Goal: Task Accomplishment & Management: Manage account settings

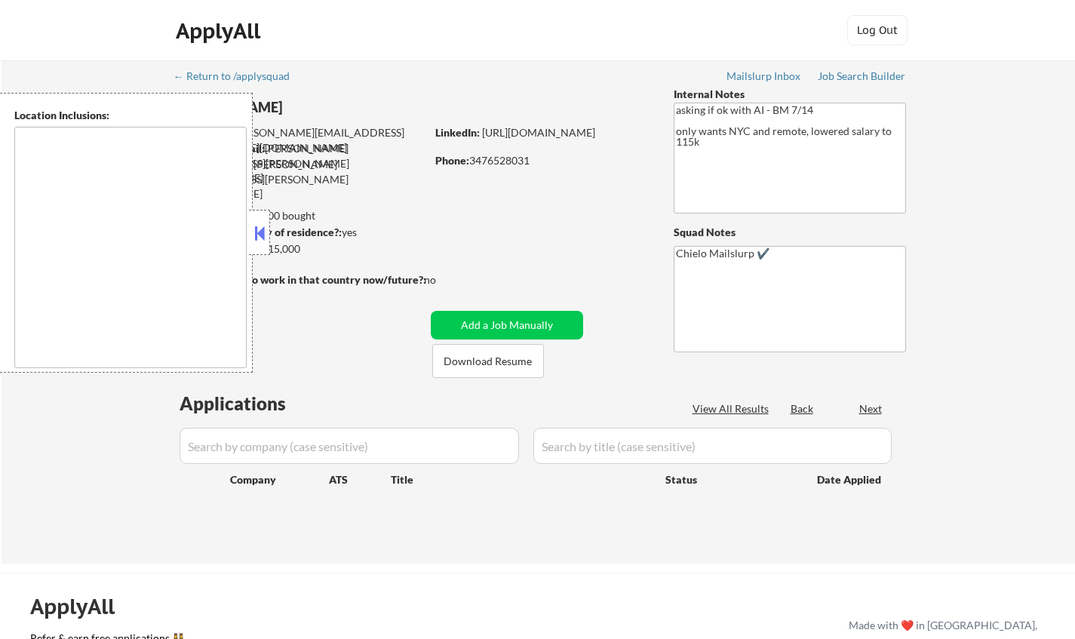
type textarea "Manhattan, NY Brooklyn, NY Queens, NY Jersey City, NJ Hoboken, NJ Weehawken, NJ…"
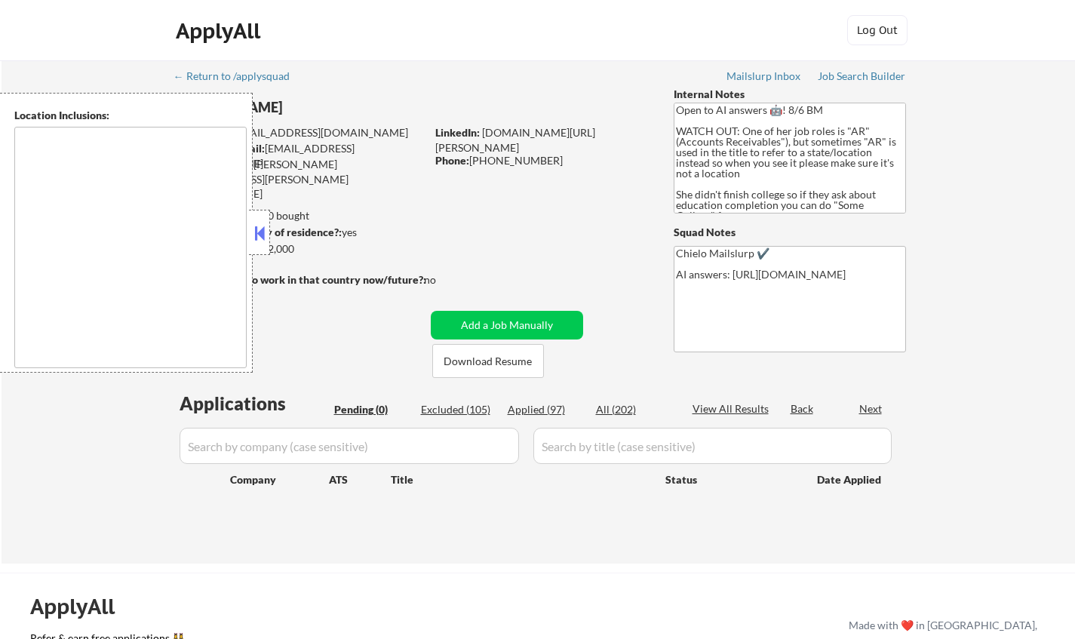
type textarea "Doraville, GA Chamblee, GA Brookhaven, GA Decatur, GA Sandy Springs, GA Dunwood…"
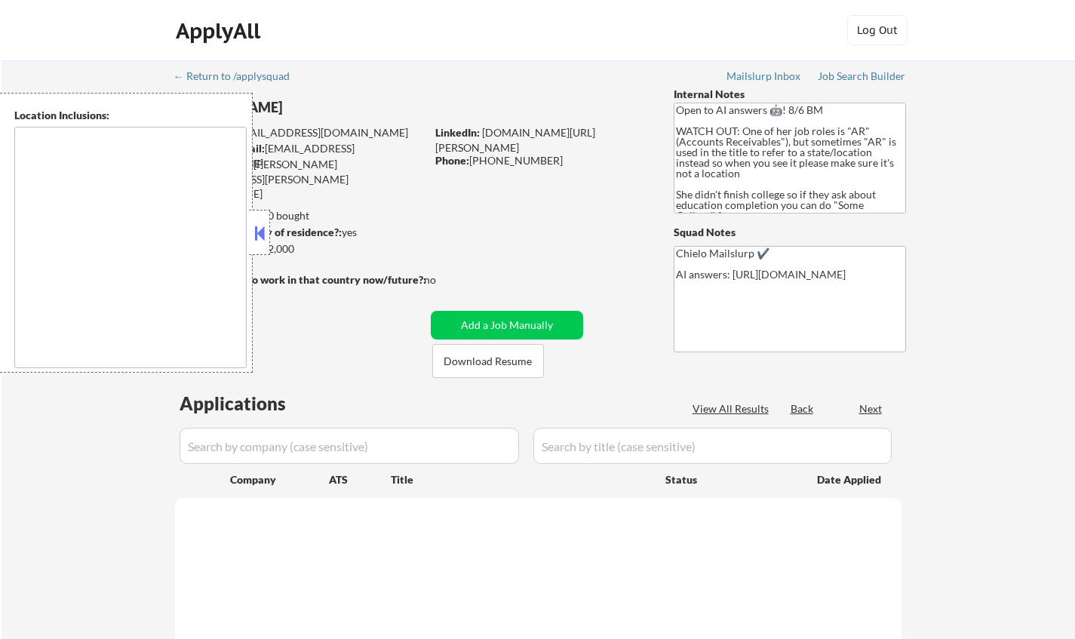
type textarea "Doraville, GA Chamblee, GA Brookhaven, GA Decatur, GA Sandy Springs, GA Dunwood…"
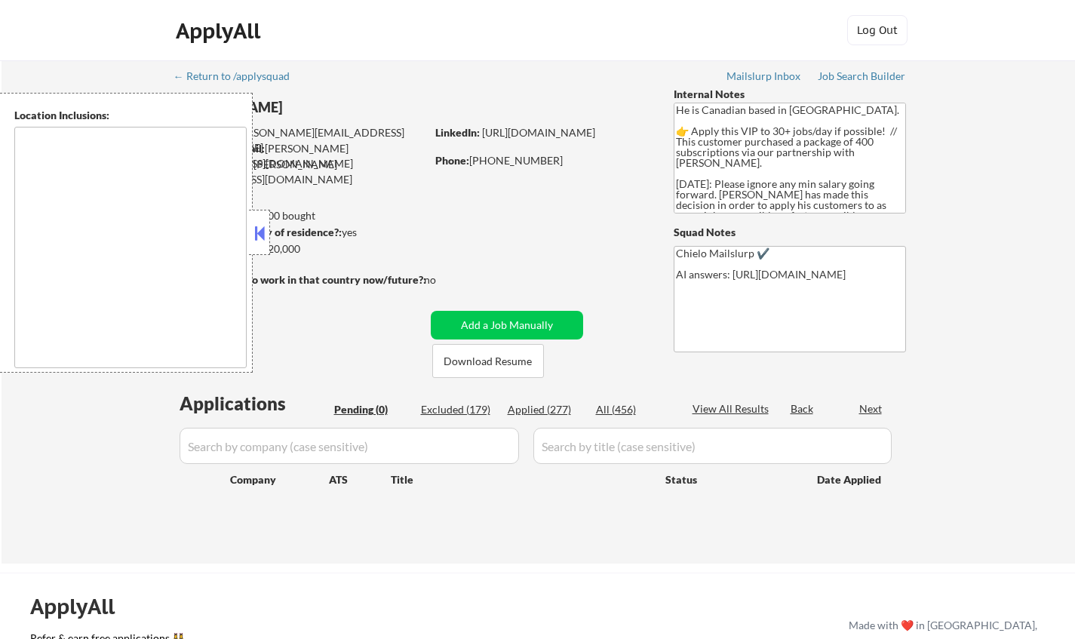
type textarea "Toronto, ON Etobicoke, ON Scarborough, ON North York, ON East York, ON York, ON…"
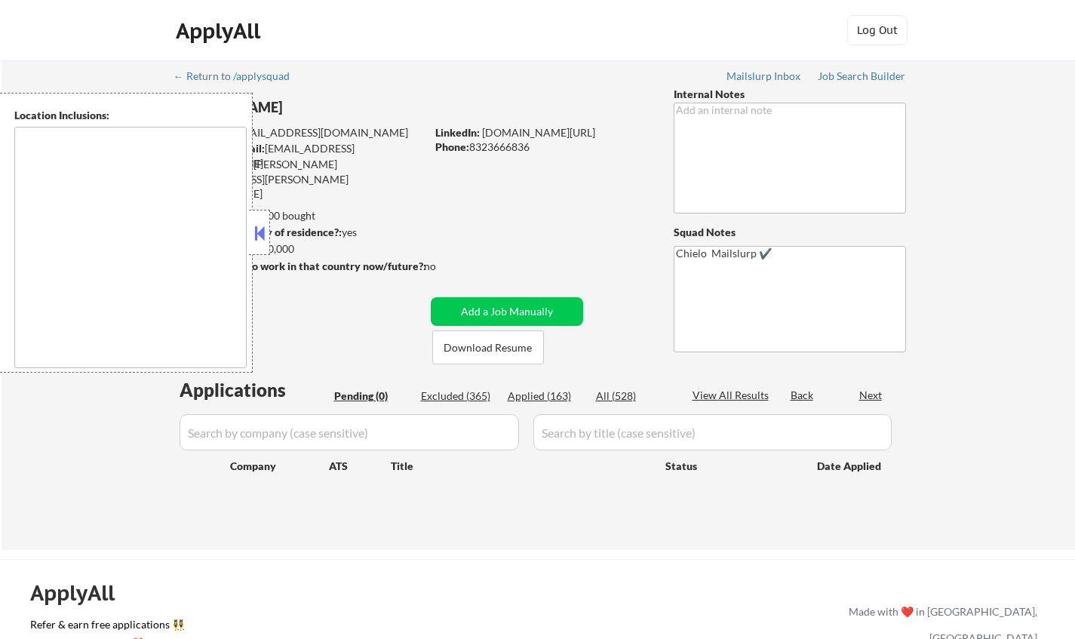
type textarea "Houston, TX Bellaire, TX West University Place, TX Southside Place, TX Hunters …"
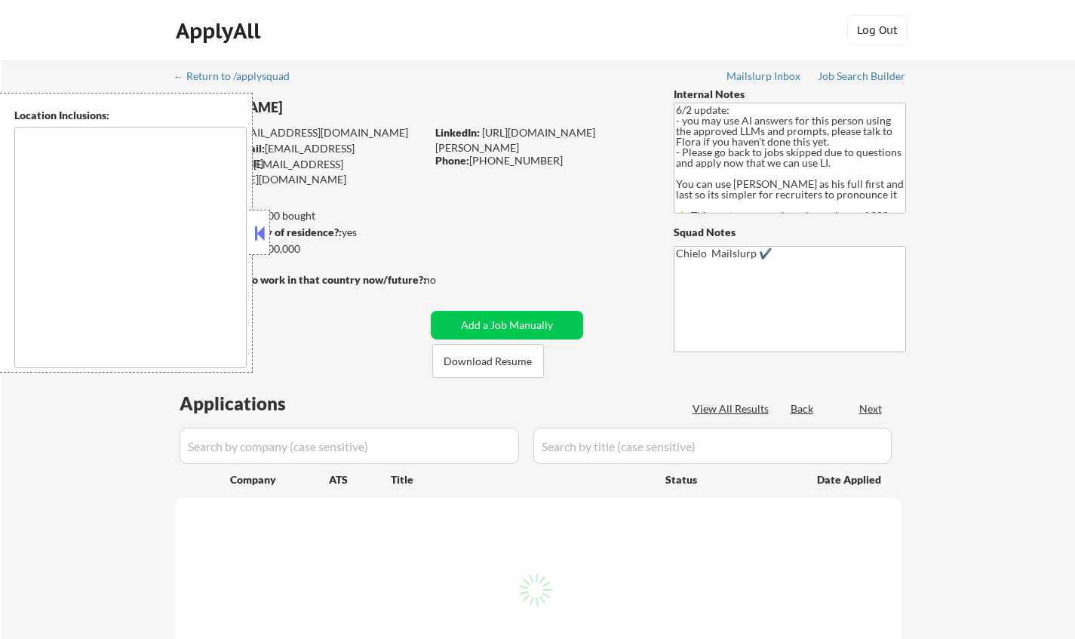
select select ""pending""
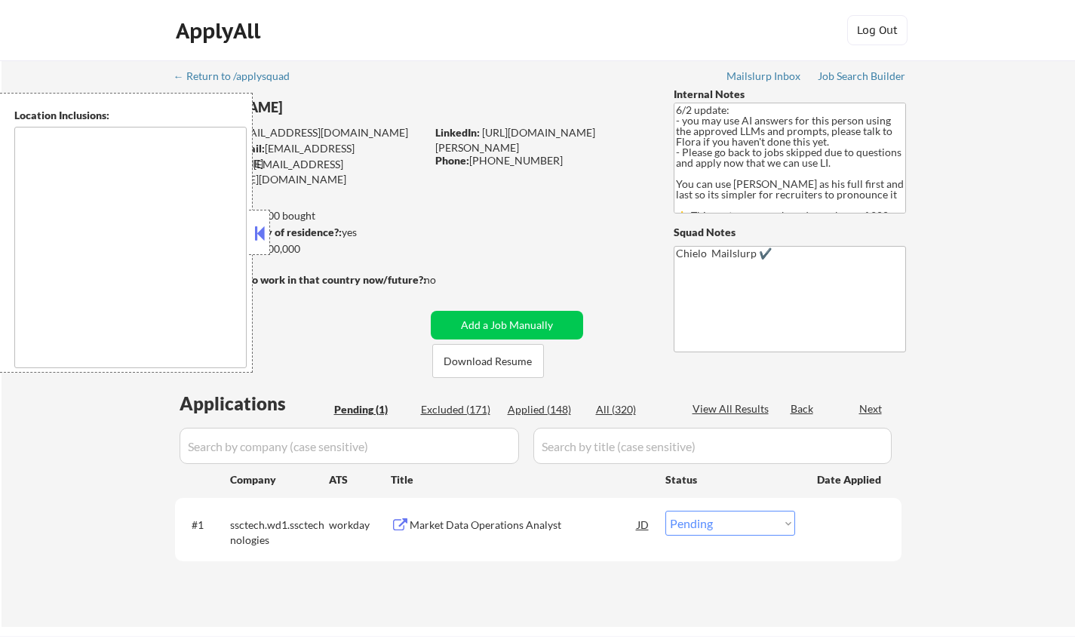
type textarea "[GEOGRAPHIC_DATA], [GEOGRAPHIC_DATA] [GEOGRAPHIC_DATA], [GEOGRAPHIC_DATA] [GEOG…"
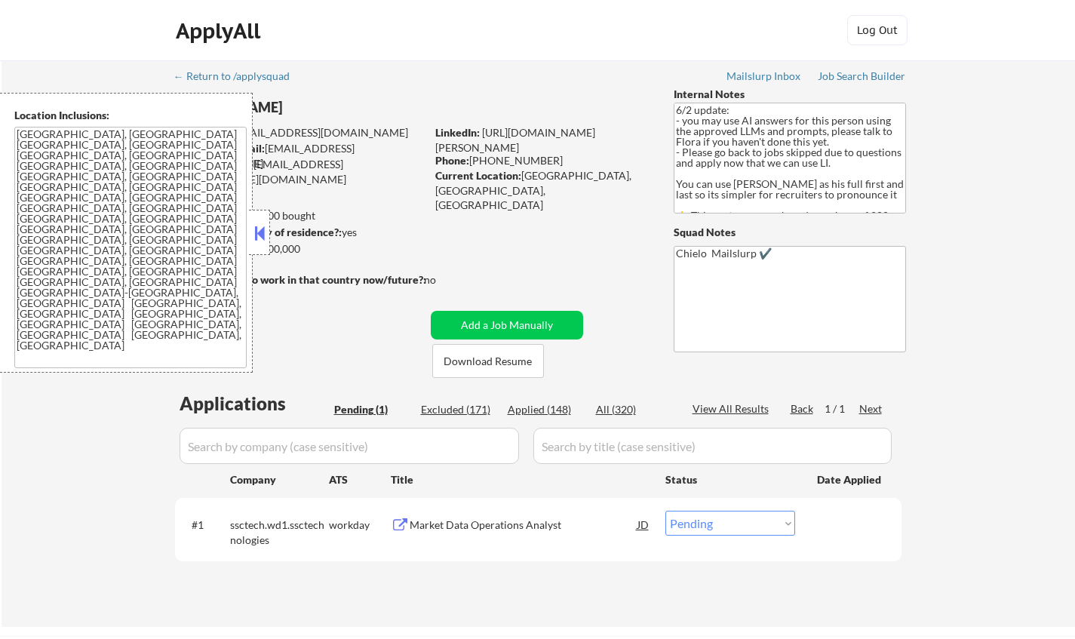
click at [486, 515] on div "Market Data Operations Analyst" at bounding box center [524, 524] width 228 height 27
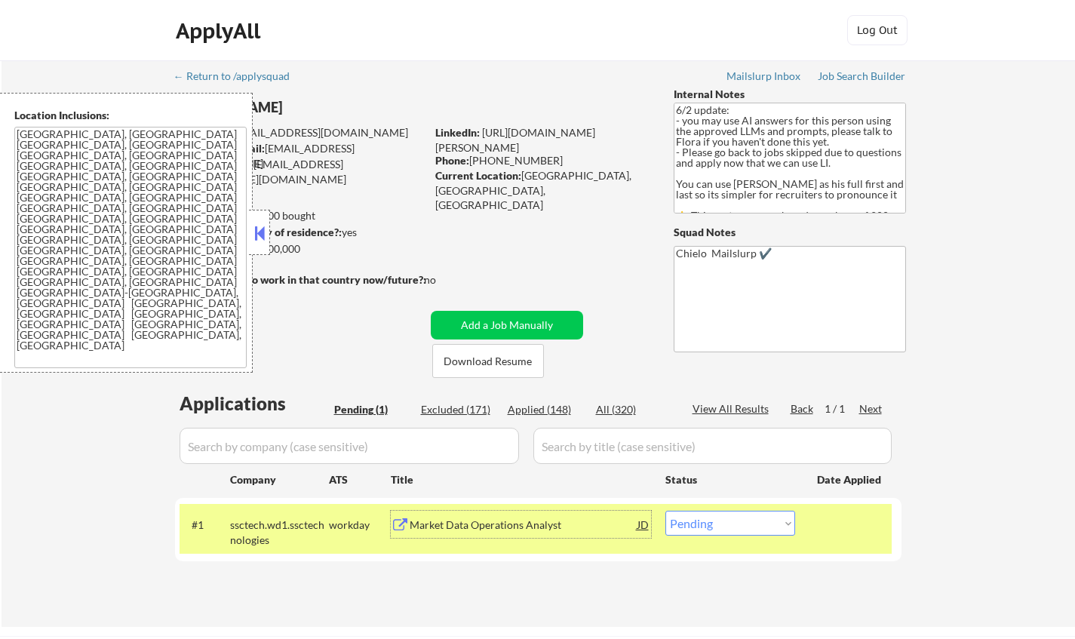
click at [741, 521] on select "Choose an option... Pending Applied Excluded (Questions) Excluded (Expired) Exc…" at bounding box center [731, 523] width 130 height 25
select select ""applied""
click at [666, 511] on select "Choose an option... Pending Applied Excluded (Questions) Excluded (Expired) Exc…" at bounding box center [731, 523] width 130 height 25
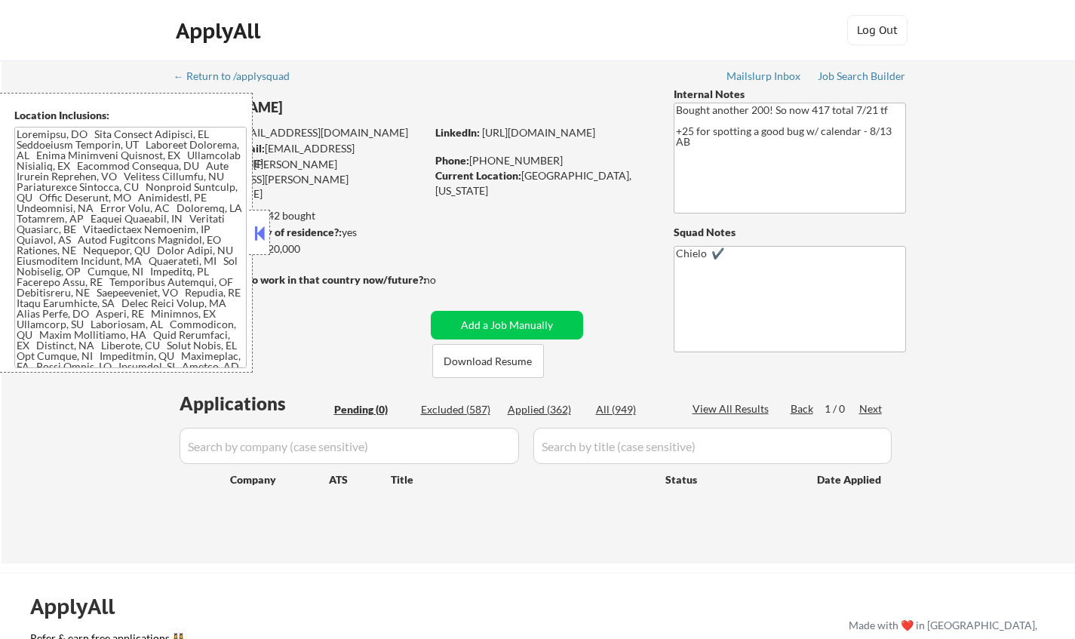
click at [262, 228] on button at bounding box center [259, 233] width 17 height 23
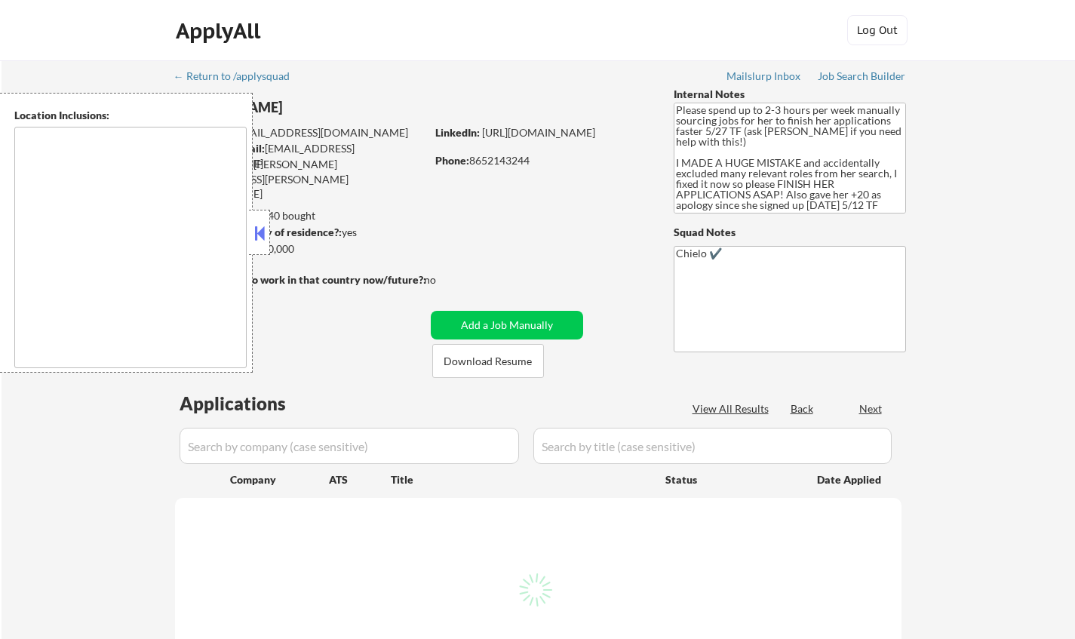
type textarea "Knoxville, TN Farragut, TN Maryville, TN Alcoa, TN Oak Ridge, TN Lenoir City, T…"
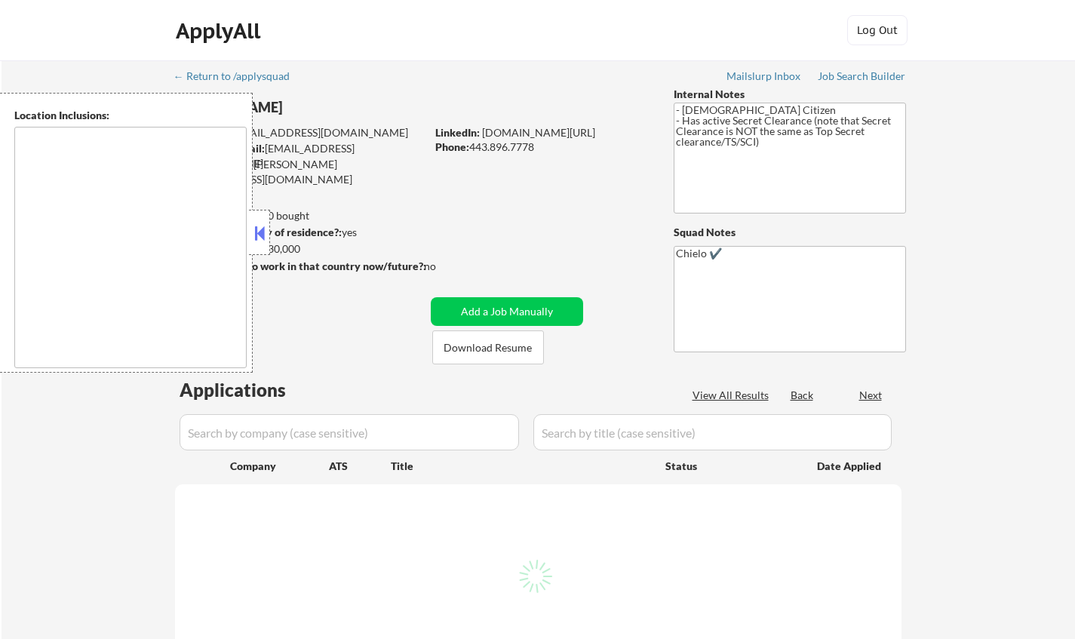
select select ""pending""
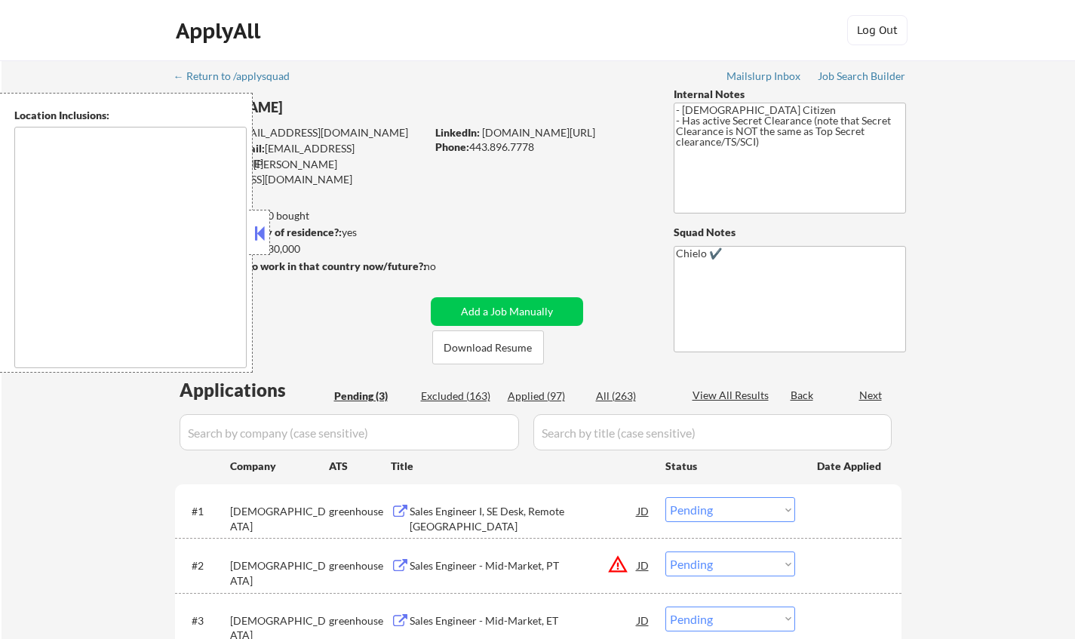
type textarea "[GEOGRAPHIC_DATA], [GEOGRAPHIC_DATA] [GEOGRAPHIC_DATA], [GEOGRAPHIC_DATA] [GEOG…"
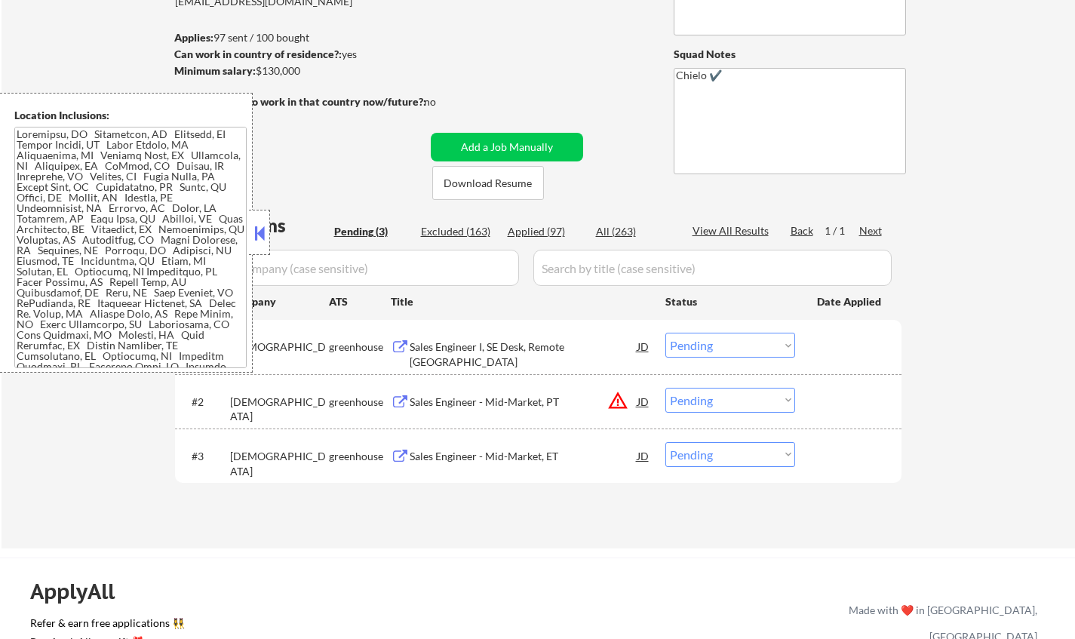
scroll to position [183, 0]
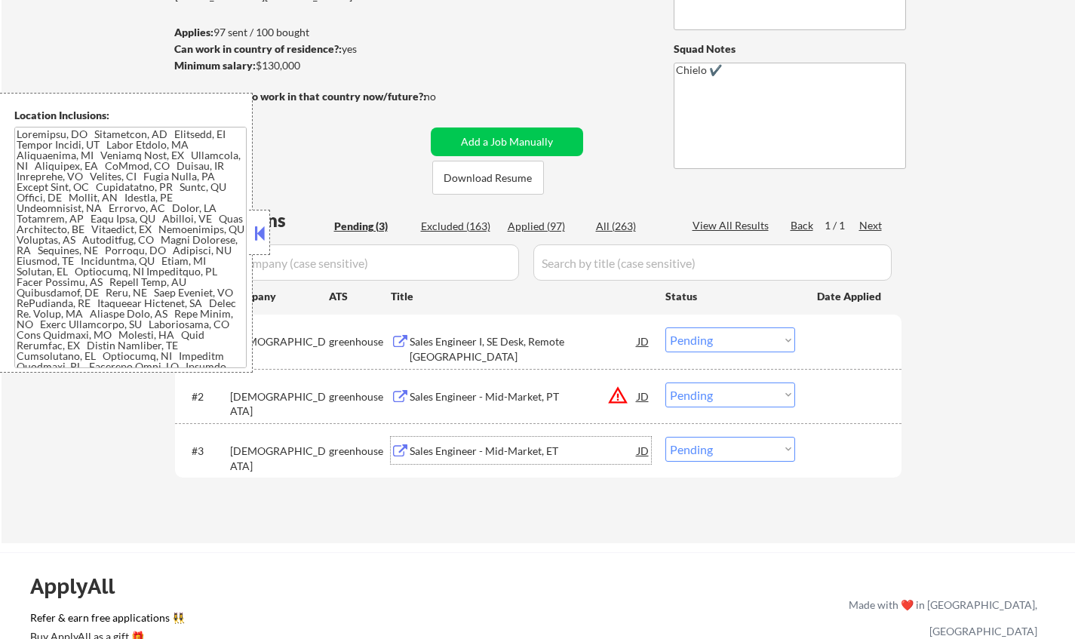
click at [537, 459] on div "Sales Engineer - Mid-Market, ET" at bounding box center [524, 450] width 228 height 27
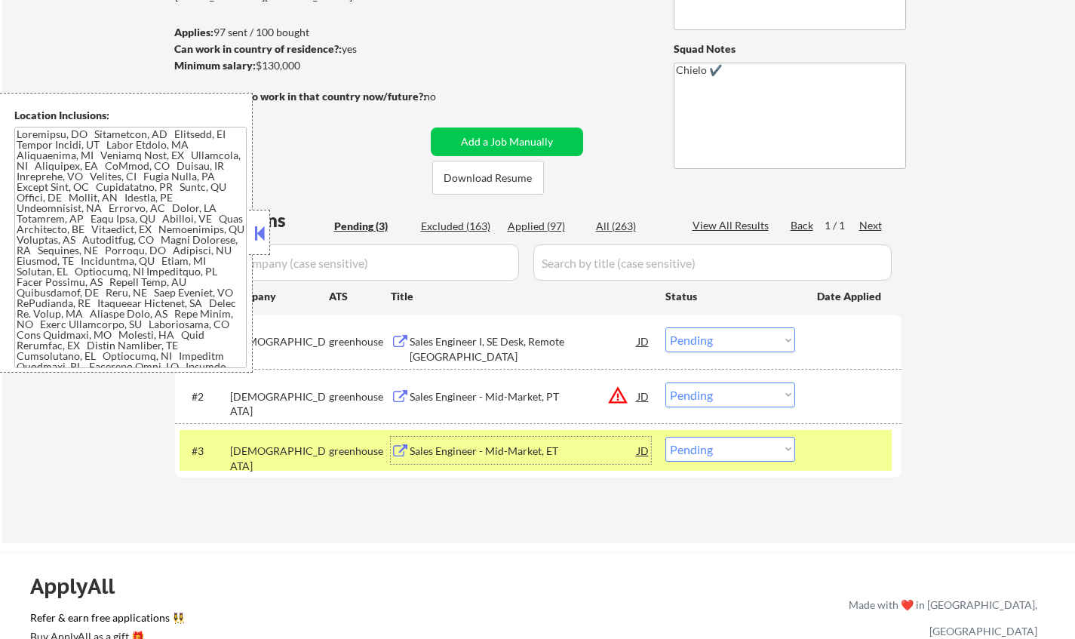
select select ""pending""
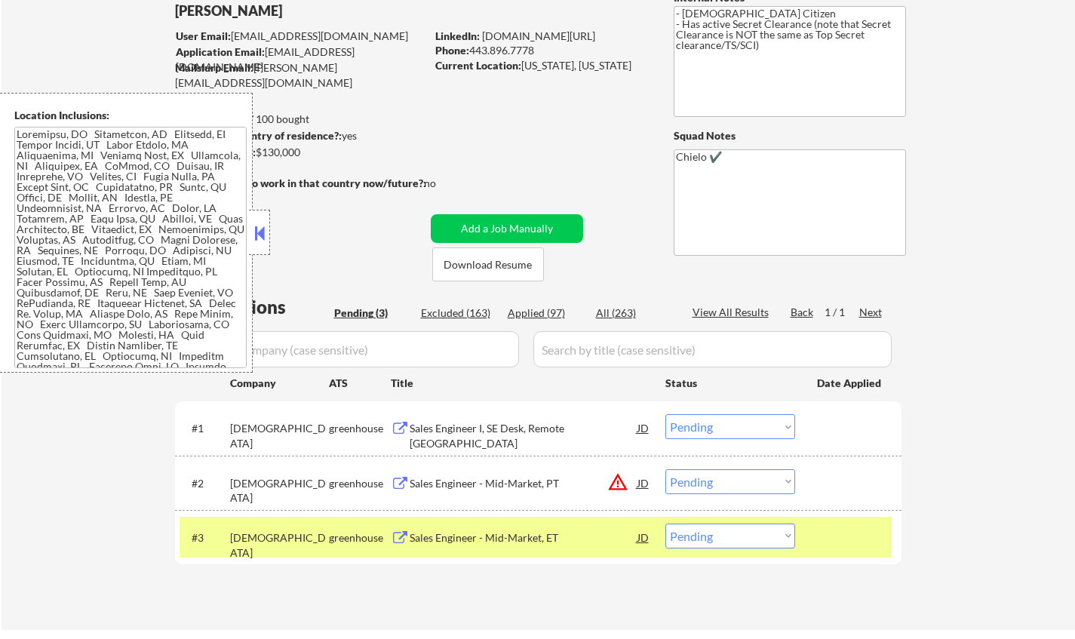
scroll to position [115, 0]
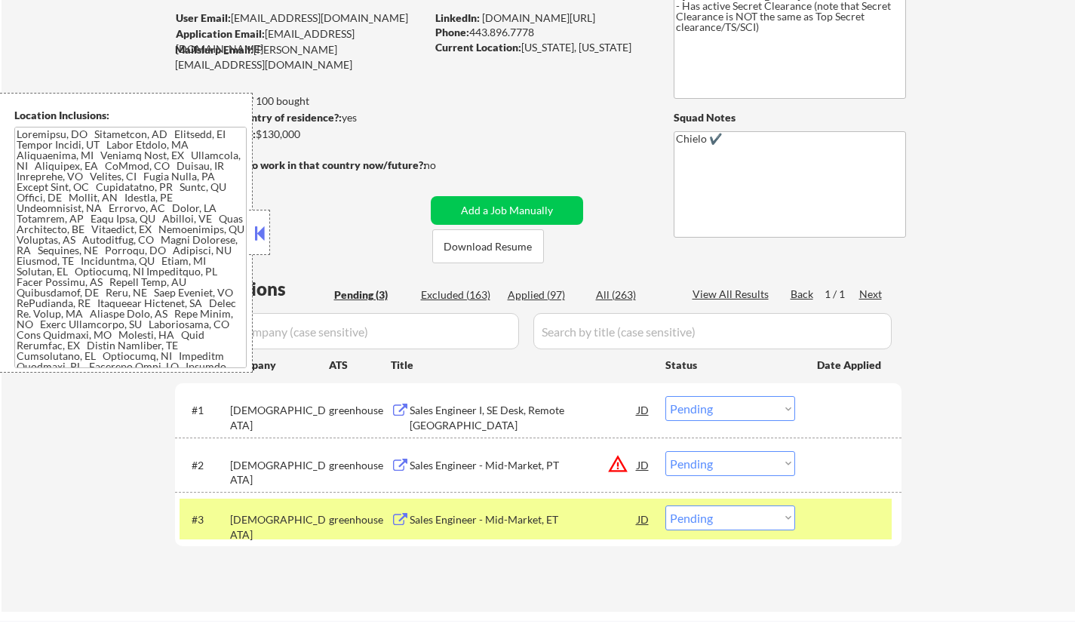
click at [725, 520] on select "Choose an option... Pending Applied Excluded (Questions) Excluded (Expired) Exc…" at bounding box center [731, 518] width 130 height 25
select select ""excluded__location_""
click at [666, 506] on select "Choose an option... Pending Applied Excluded (Questions) Excluded (Expired) Exc…" at bounding box center [731, 518] width 130 height 25
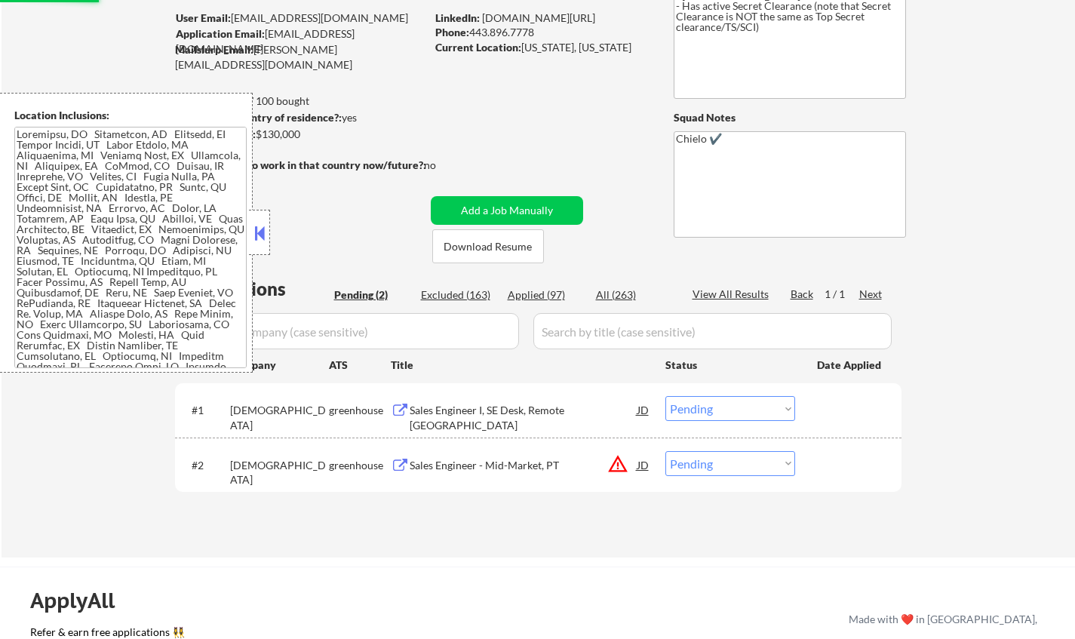
click at [738, 466] on select "Choose an option... Pending Applied Excluded (Questions) Excluded (Expired) Exc…" at bounding box center [731, 463] width 130 height 25
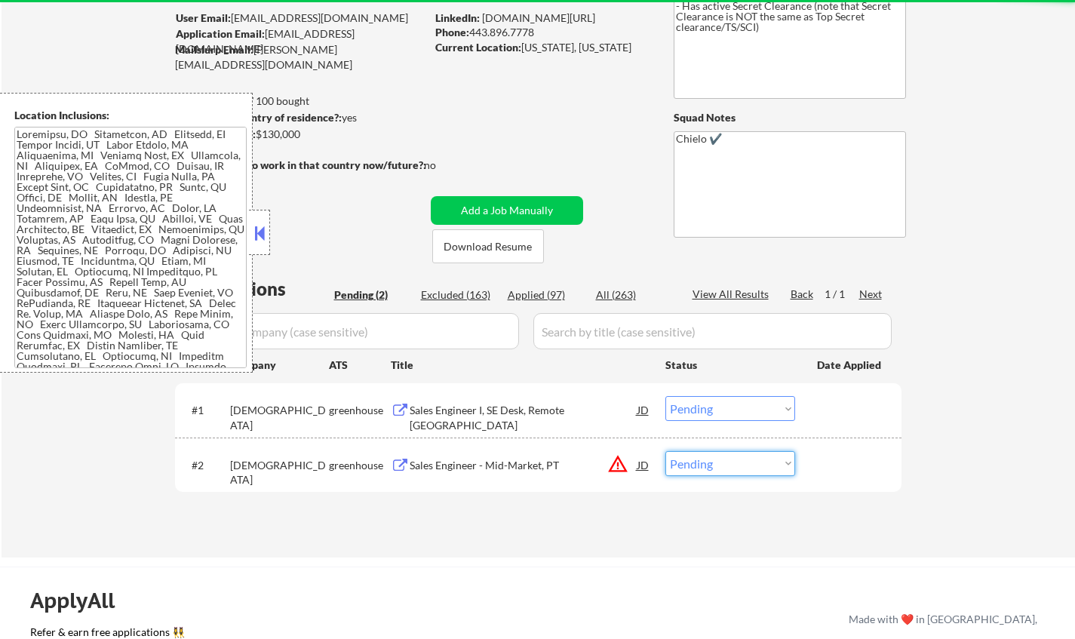
select select ""excluded__location_""
click at [666, 451] on select "Choose an option... Pending Applied Excluded (Questions) Excluded (Expired) Exc…" at bounding box center [731, 463] width 130 height 25
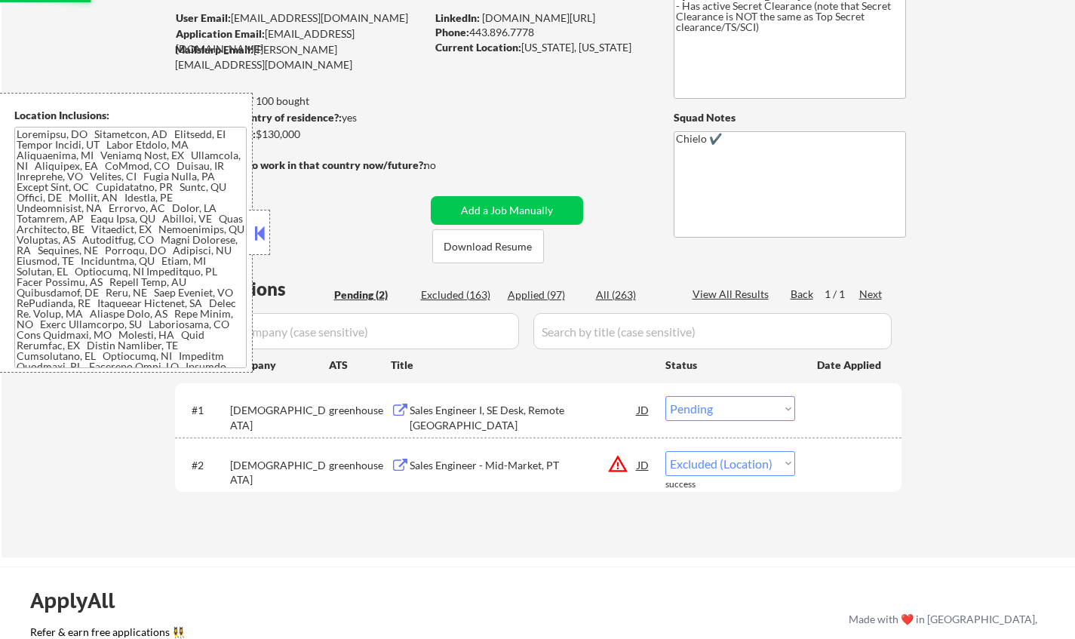
click at [552, 417] on div "Sales Engineer I, SE Desk, Remote USA" at bounding box center [524, 417] width 228 height 29
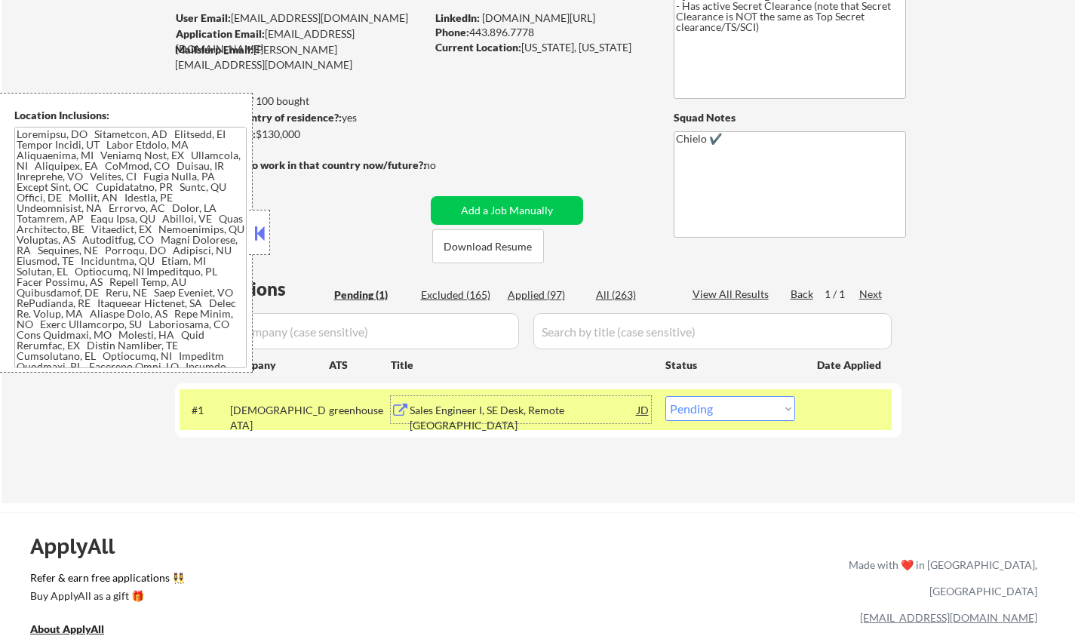
click at [739, 420] on select "Choose an option... Pending Applied Excluded (Questions) Excluded (Expired) Exc…" at bounding box center [731, 408] width 130 height 25
select select ""excluded__location_""
click at [666, 396] on select "Choose an option... Pending Applied Excluded (Questions) Excluded (Expired) Exc…" at bounding box center [731, 408] width 130 height 25
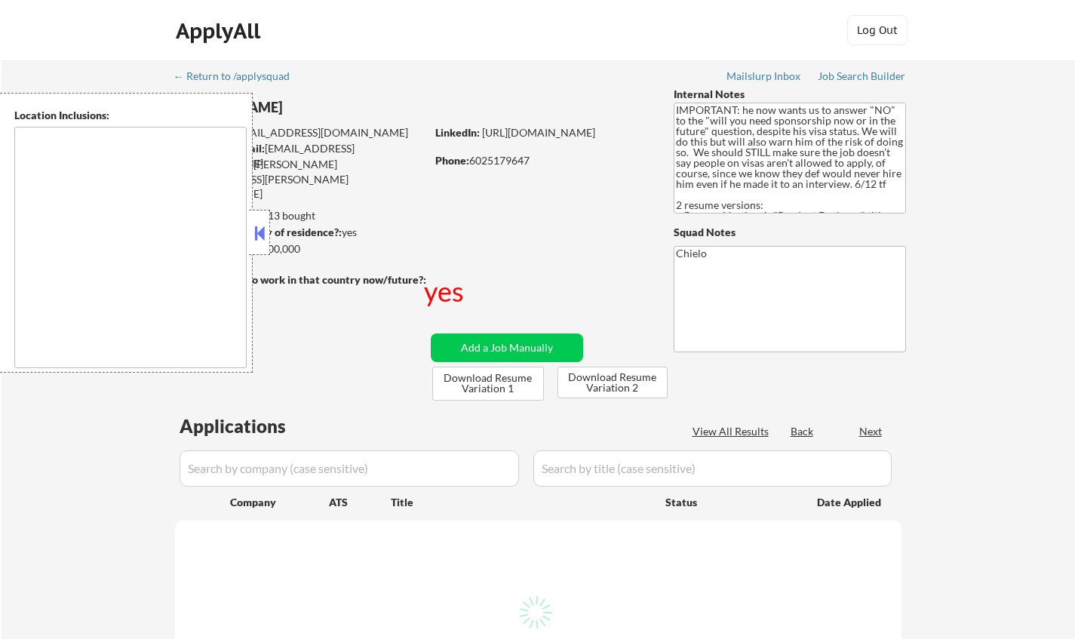
type textarea "country:US"
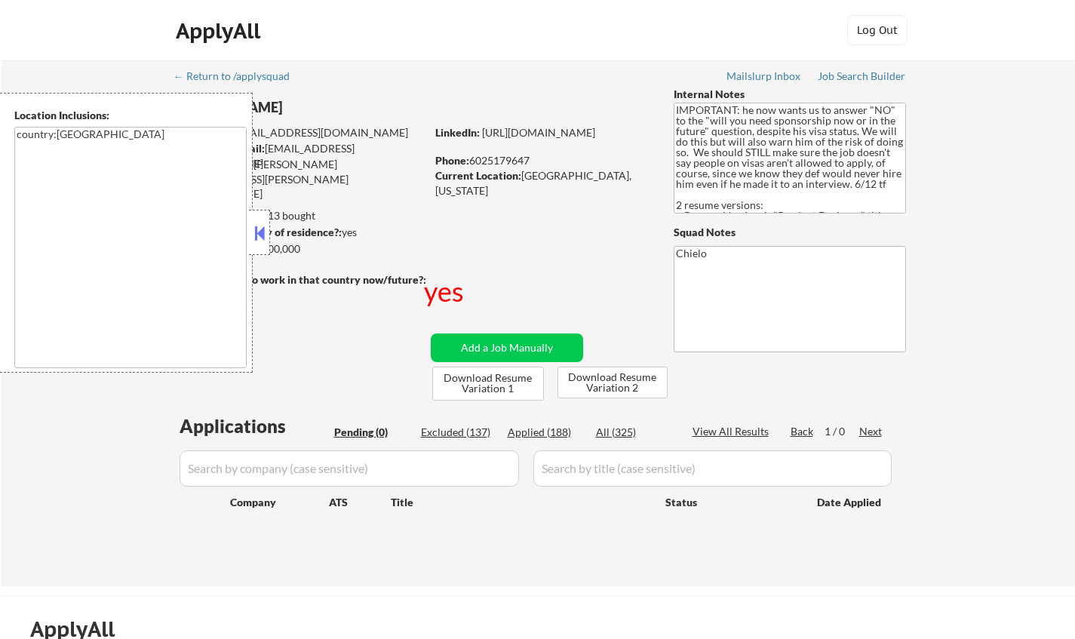
click at [270, 238] on strong "Can work in country of residence?:" at bounding box center [258, 232] width 168 height 13
click at [277, 228] on strong "Can work in country of residence?:" at bounding box center [258, 232] width 168 height 13
click at [266, 227] on button at bounding box center [259, 233] width 17 height 23
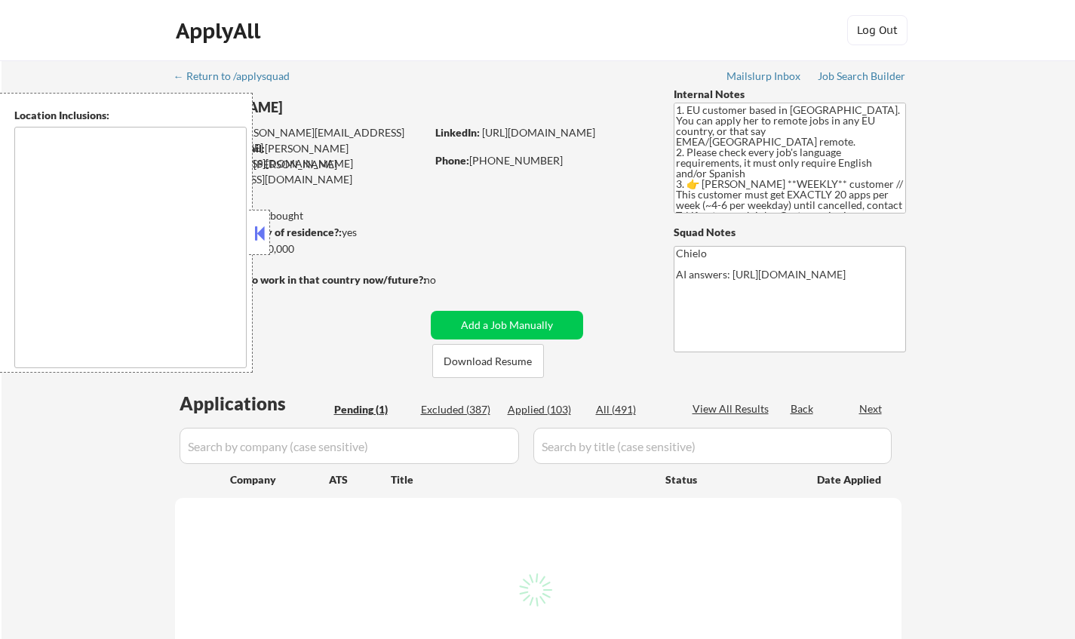
select select ""pending""
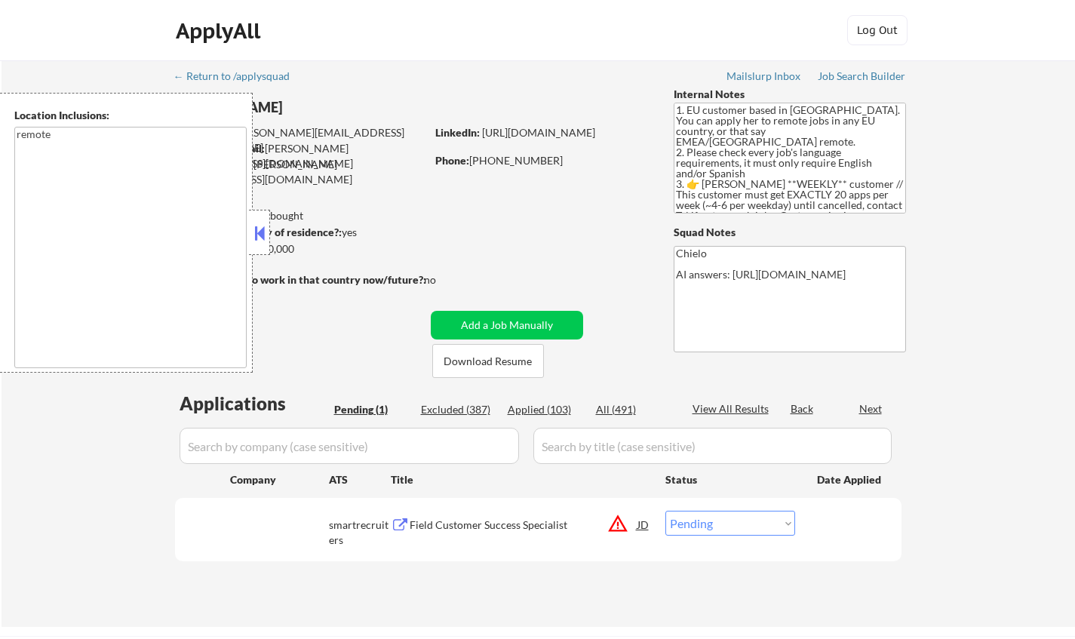
type textarea "remote"
click at [503, 530] on div "Field Customer Success Specialist" at bounding box center [524, 525] width 228 height 15
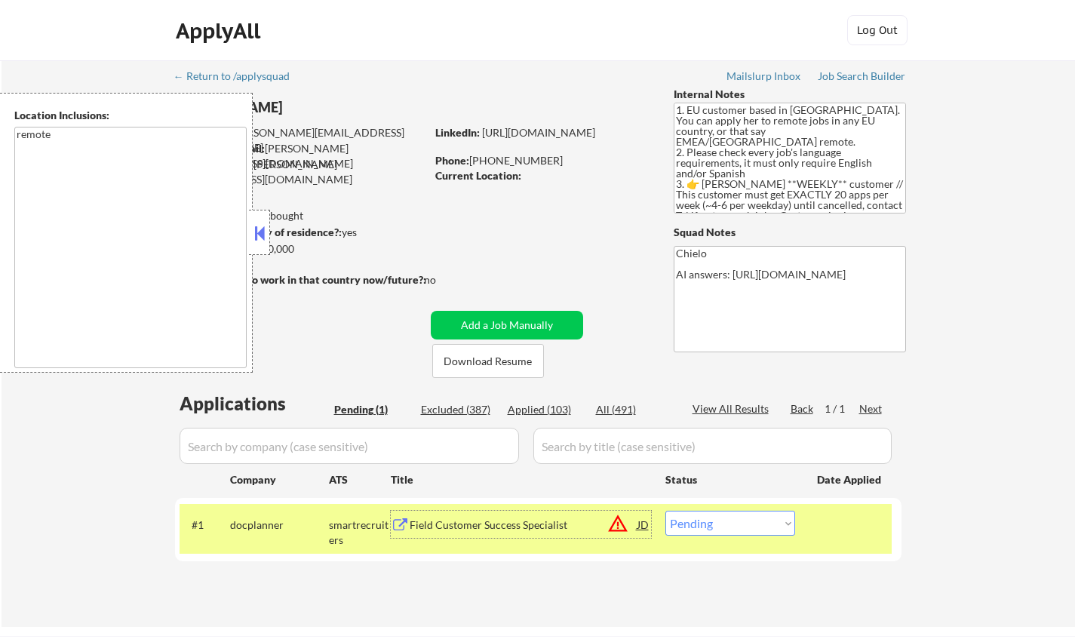
click at [752, 534] on select "Choose an option... Pending Applied Excluded (Questions) Excluded (Expired) Exc…" at bounding box center [731, 523] width 130 height 25
select select ""excluded__location_""
click at [666, 511] on select "Choose an option... Pending Applied Excluded (Questions) Excluded (Expired) Exc…" at bounding box center [731, 523] width 130 height 25
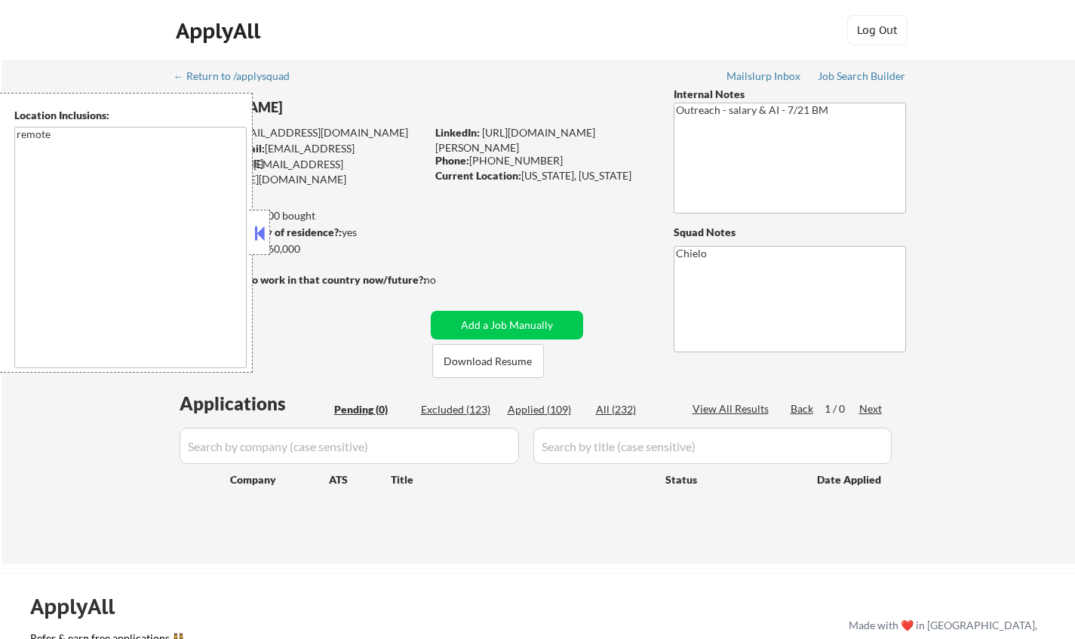
click at [271, 232] on strong "Can work in country of residence?:" at bounding box center [258, 232] width 168 height 13
click at [263, 237] on button at bounding box center [259, 233] width 17 height 23
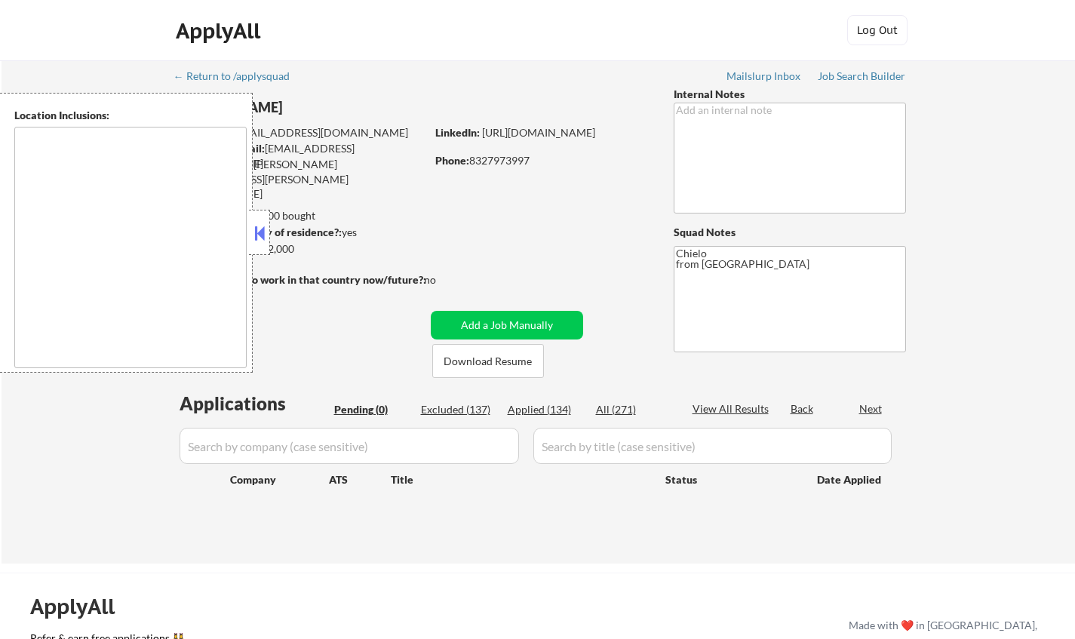
type textarea "[GEOGRAPHIC_DATA], [GEOGRAPHIC_DATA] [GEOGRAPHIC_DATA], [GEOGRAPHIC_DATA] [GEOG…"
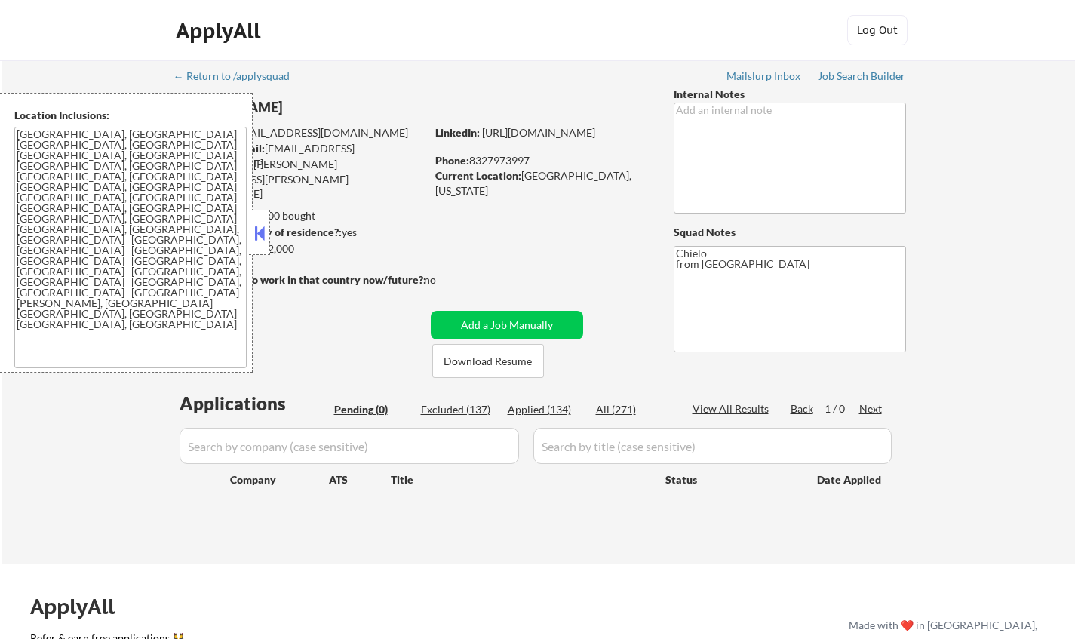
click at [260, 235] on button at bounding box center [259, 233] width 17 height 23
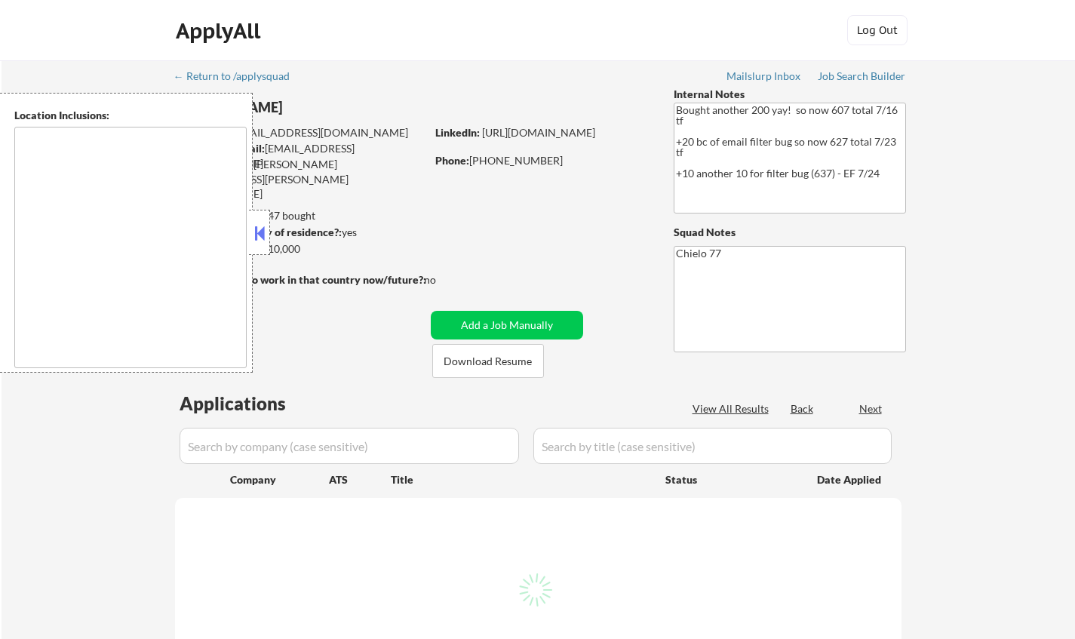
select select ""pending""
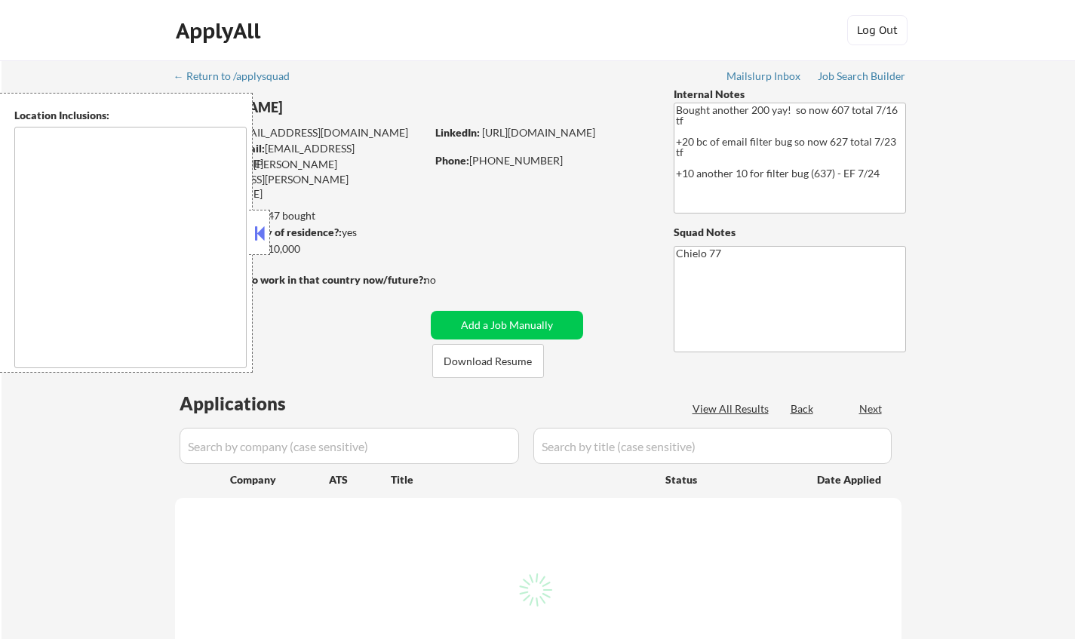
select select ""pending""
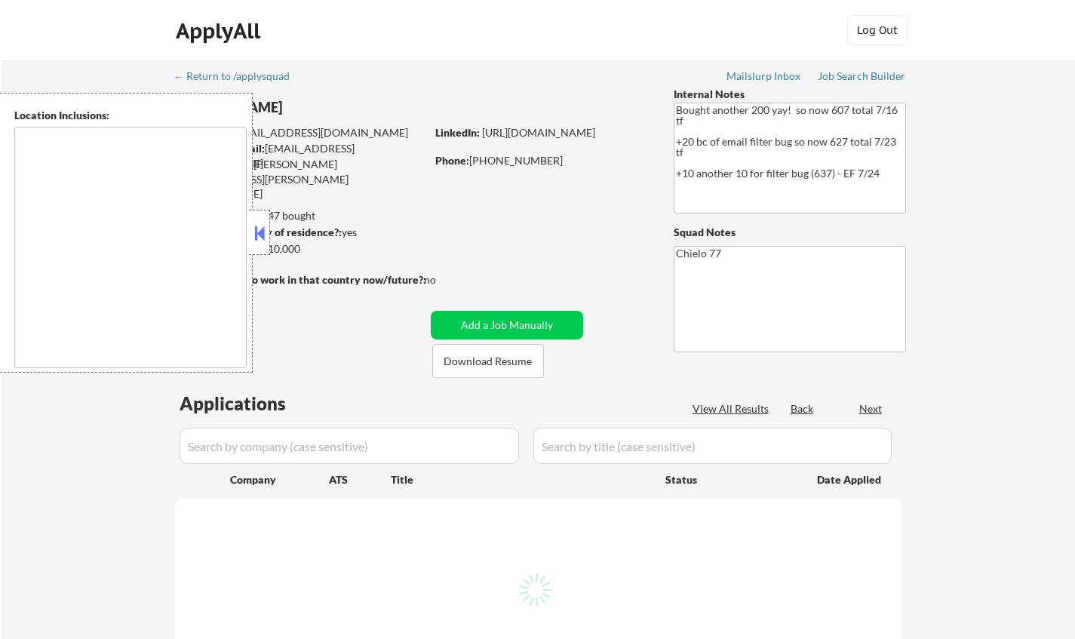
select select ""pending""
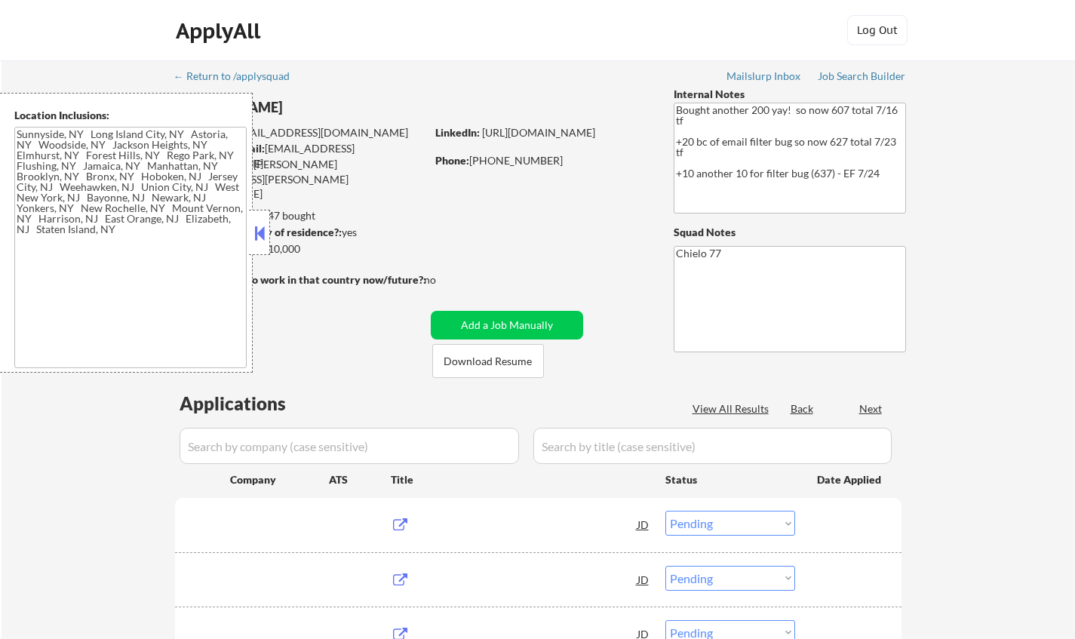
type textarea "Sunnyside, NY Long Island City, NY Astoria, NY Woodside, NY Jackson Heights, NY…"
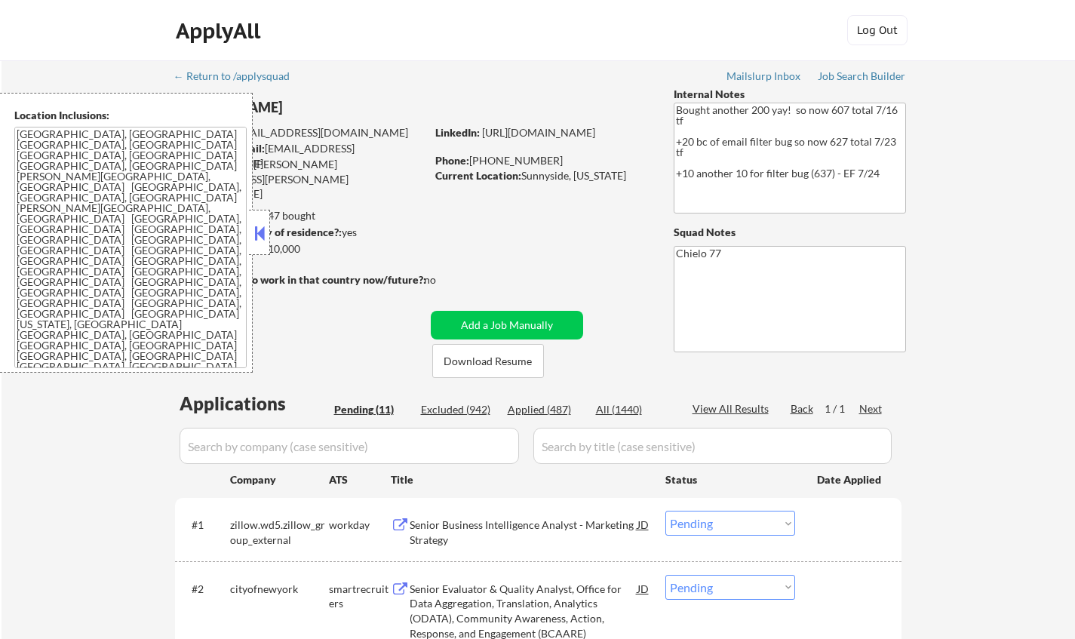
click at [266, 226] on button at bounding box center [259, 233] width 17 height 23
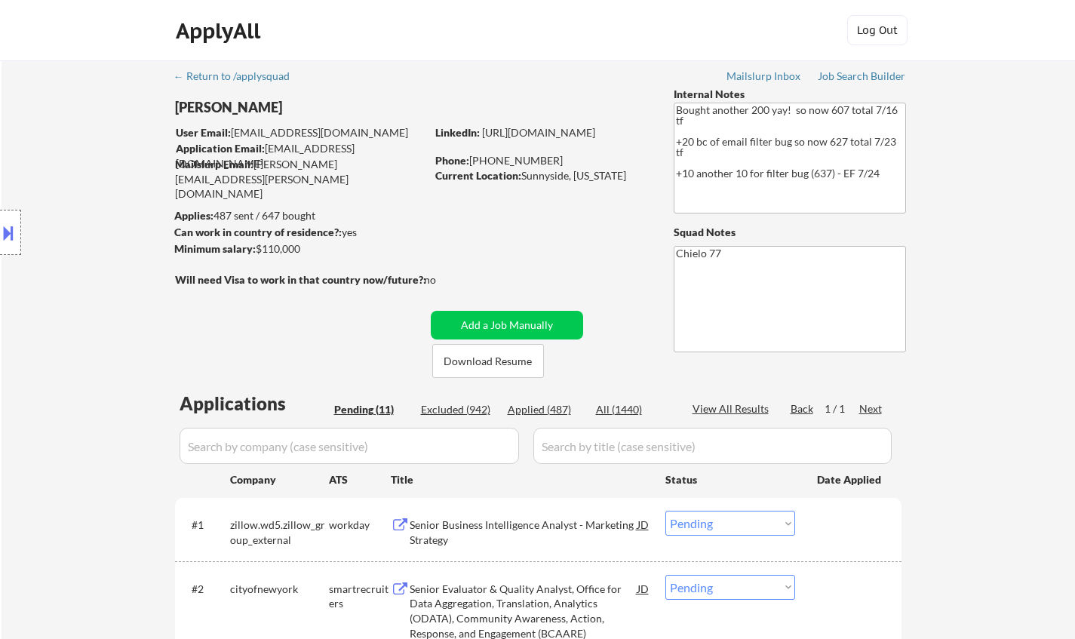
click at [500, 360] on button "Download Resume" at bounding box center [488, 361] width 112 height 34
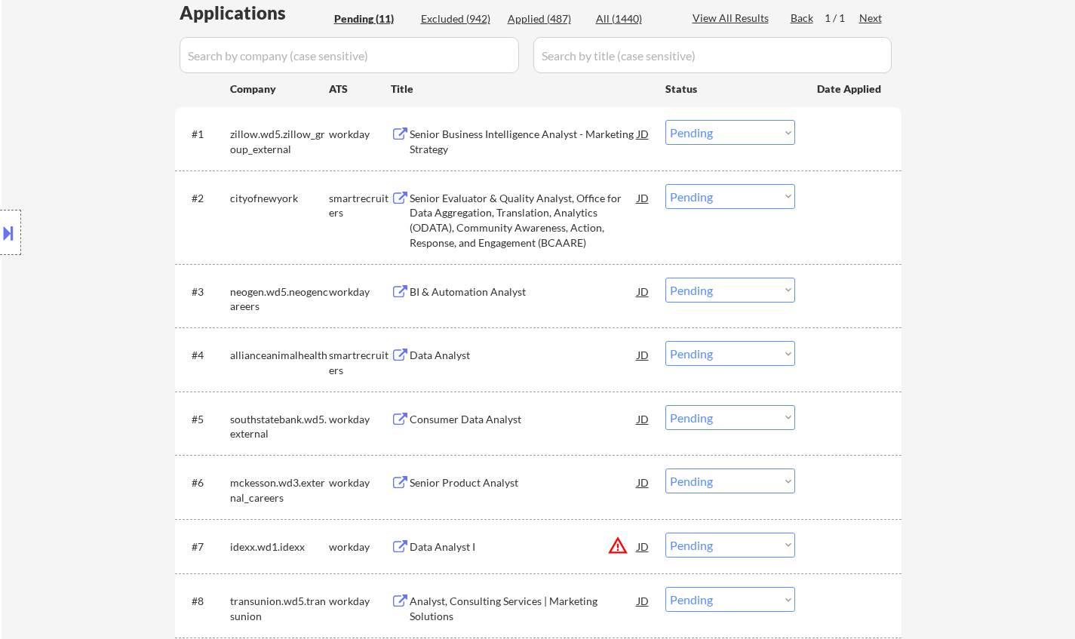
scroll to position [394, 0]
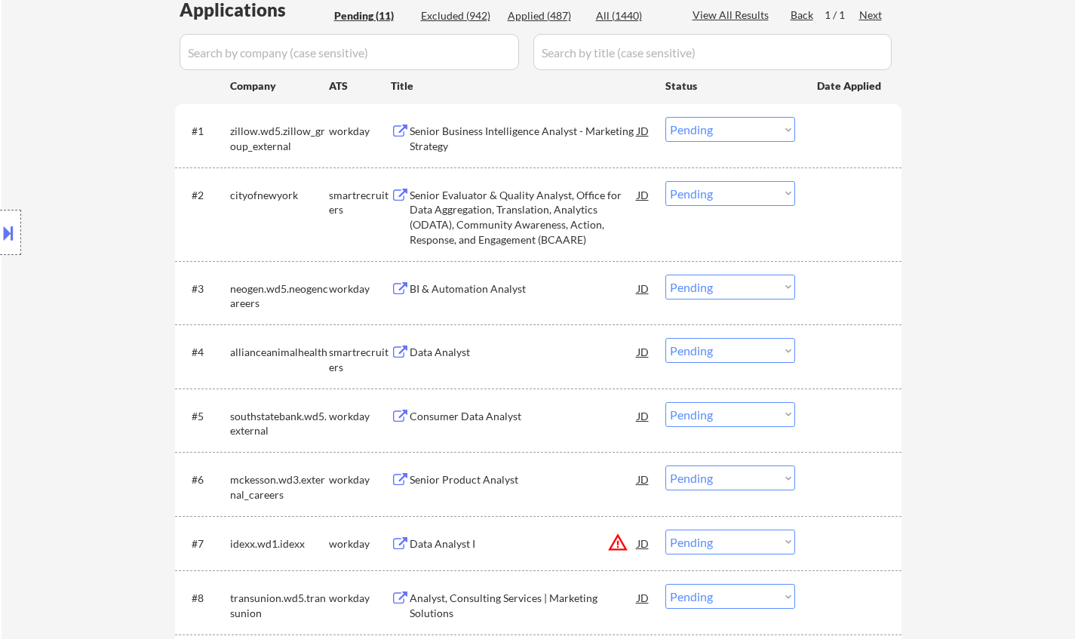
click at [631, 503] on div "#6 mckesson.wd3.external_careers workday Senior Product Analyst JD Choose an op…" at bounding box center [536, 484] width 712 height 50
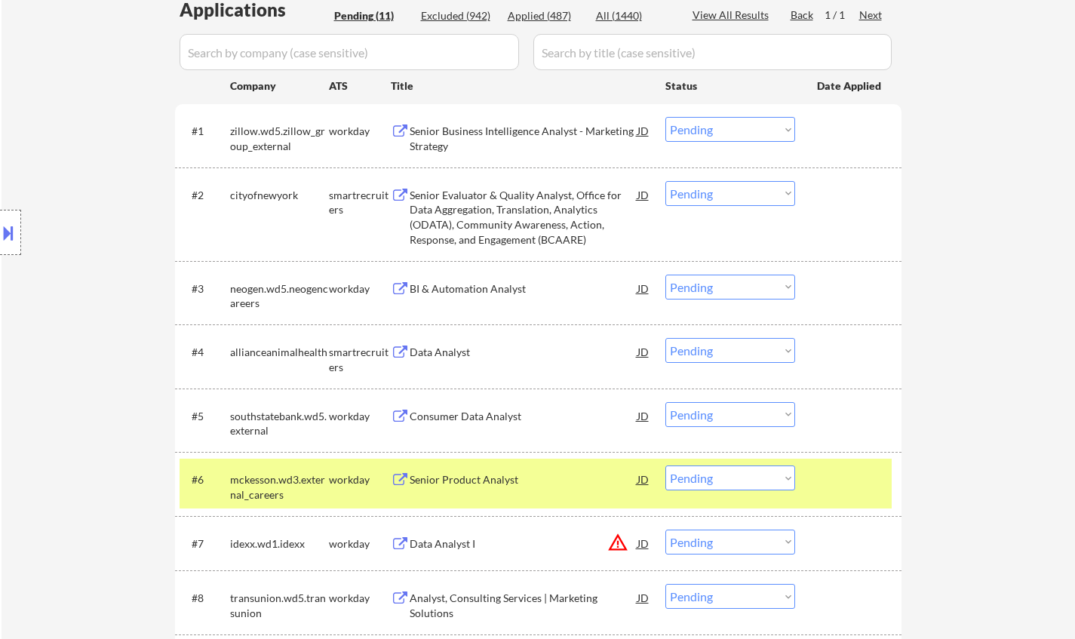
click at [472, 357] on div "Data Analyst" at bounding box center [524, 352] width 228 height 15
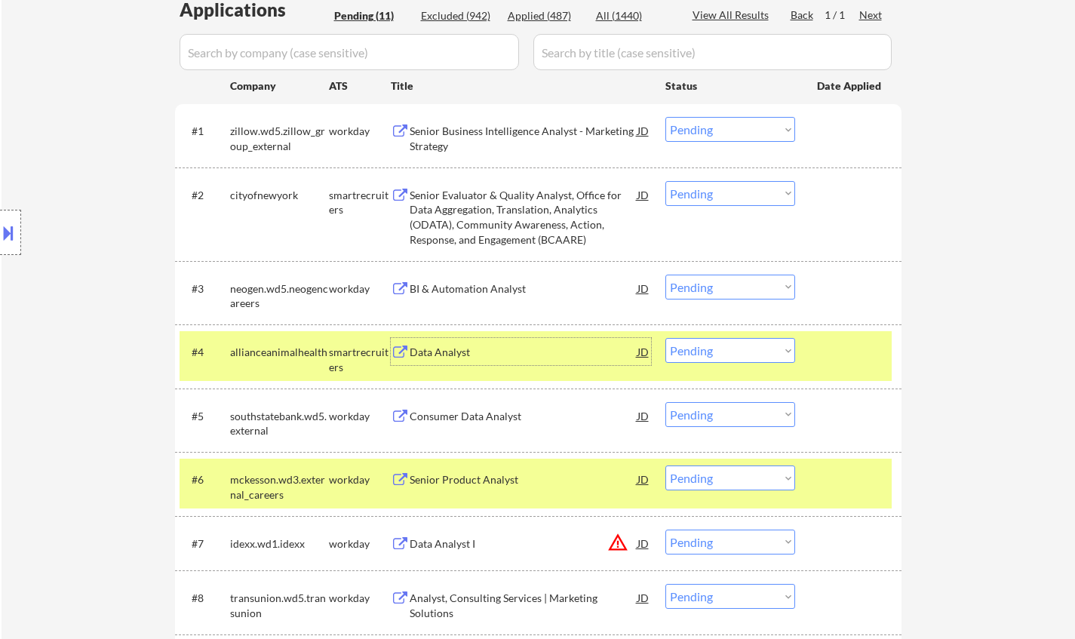
click at [791, 351] on select "Choose an option... Pending Applied Excluded (Questions) Excluded (Expired) Exc…" at bounding box center [731, 350] width 130 height 25
click at [666, 338] on select "Choose an option... Pending Applied Excluded (Questions) Excluded (Expired) Exc…" at bounding box center [731, 350] width 130 height 25
select select ""pending""
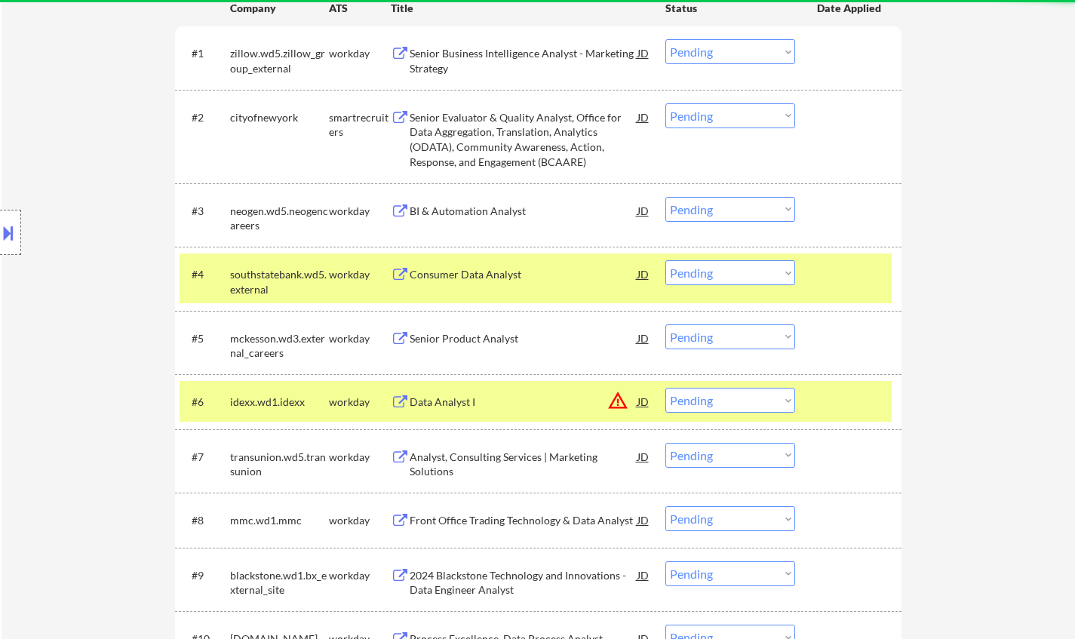
scroll to position [545, 0]
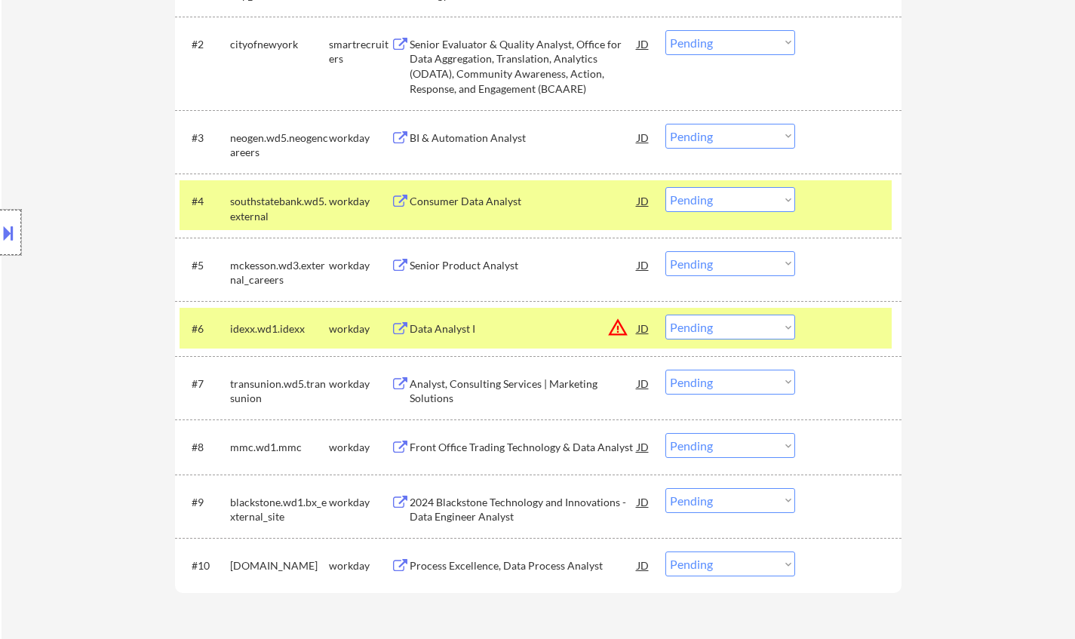
click at [20, 230] on div at bounding box center [10, 232] width 21 height 45
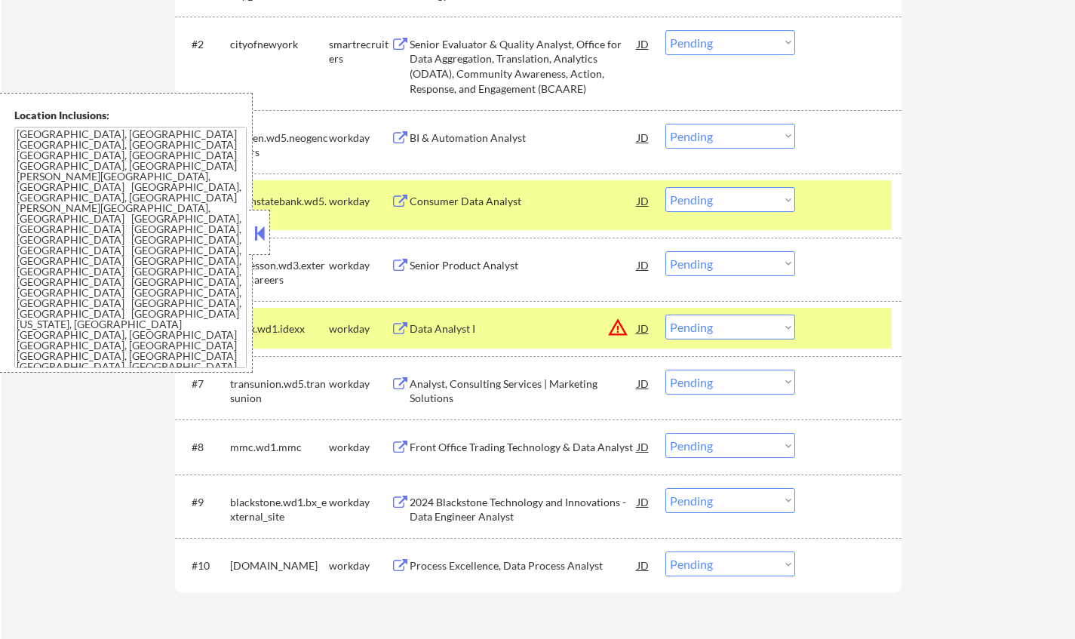
click at [641, 322] on div "JD" at bounding box center [643, 328] width 15 height 27
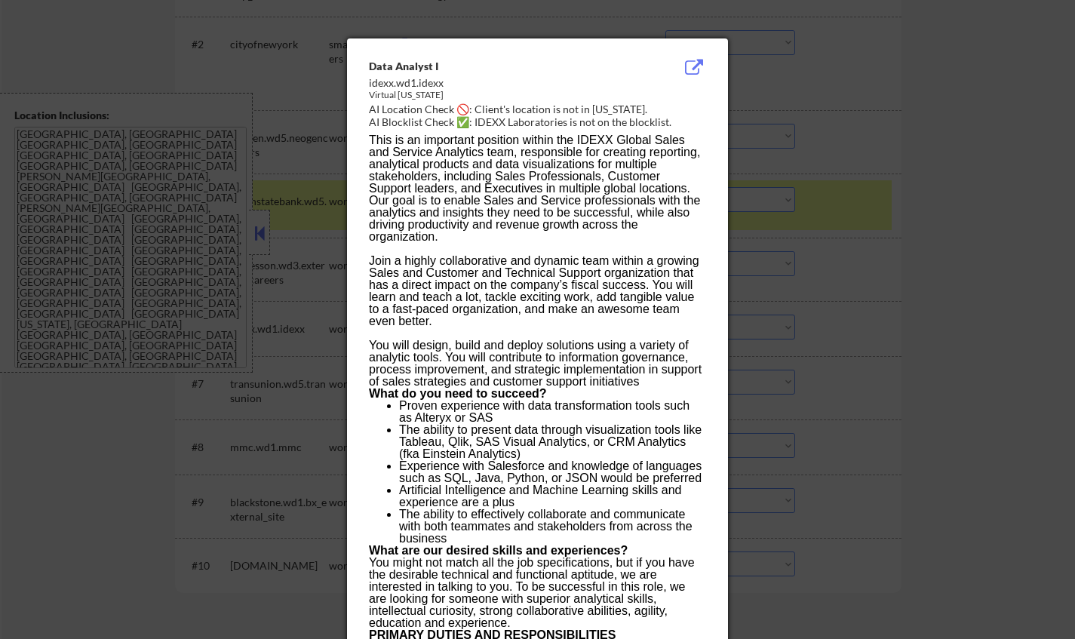
click at [890, 459] on div at bounding box center [537, 319] width 1075 height 639
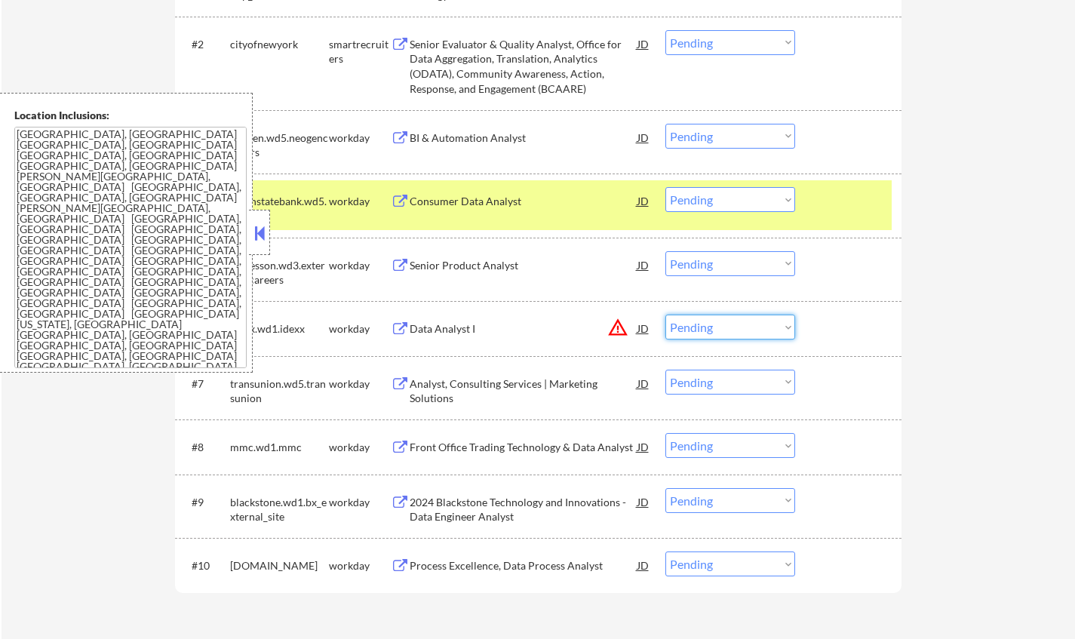
drag, startPoint x: 706, startPoint y: 324, endPoint x: 708, endPoint y: 334, distance: 10.1
click at [706, 323] on select "Choose an option... Pending Applied Excluded (Questions) Excluded (Expired) Exc…" at bounding box center [731, 327] width 130 height 25
click at [666, 315] on select "Choose an option... Pending Applied Excluded (Questions) Excluded (Expired) Exc…" at bounding box center [731, 327] width 130 height 25
select select ""pending""
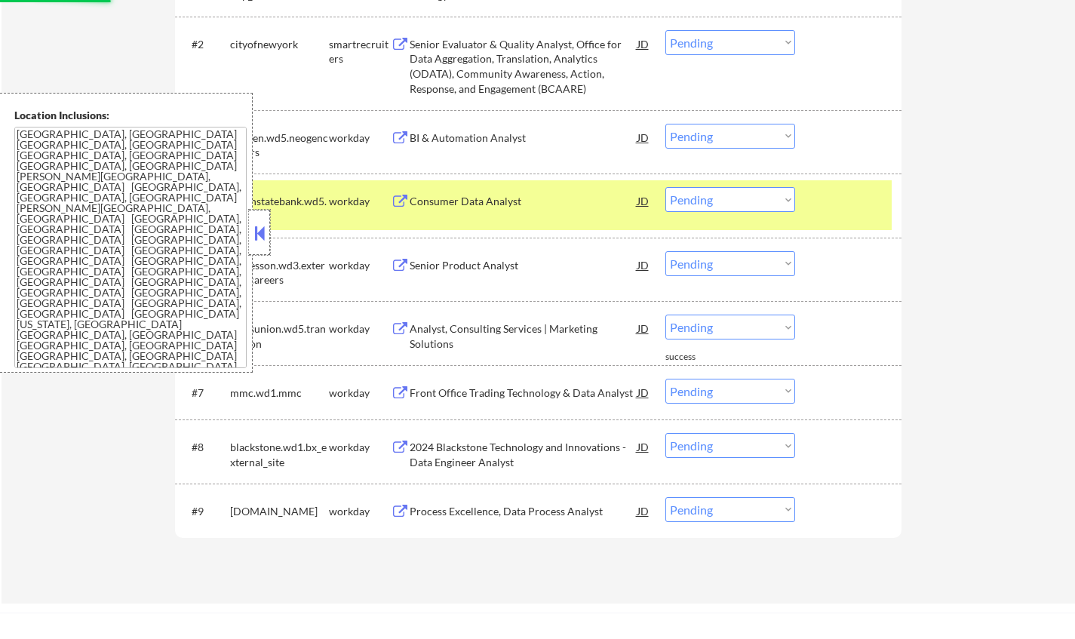
click at [260, 245] on div at bounding box center [259, 232] width 21 height 45
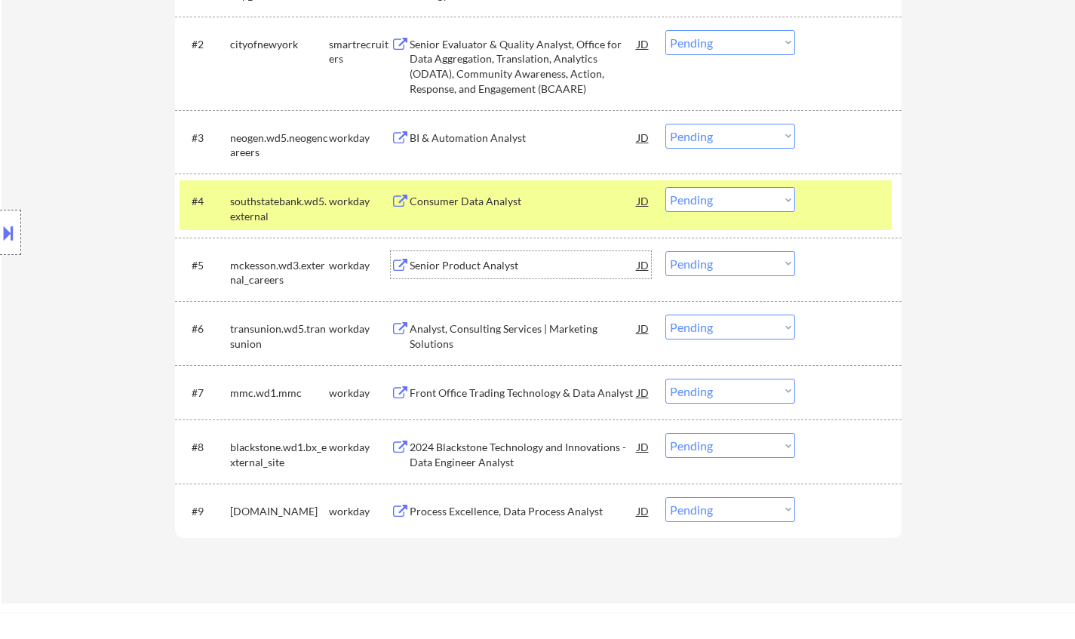
click at [477, 266] on div "Senior Product Analyst" at bounding box center [524, 265] width 228 height 15
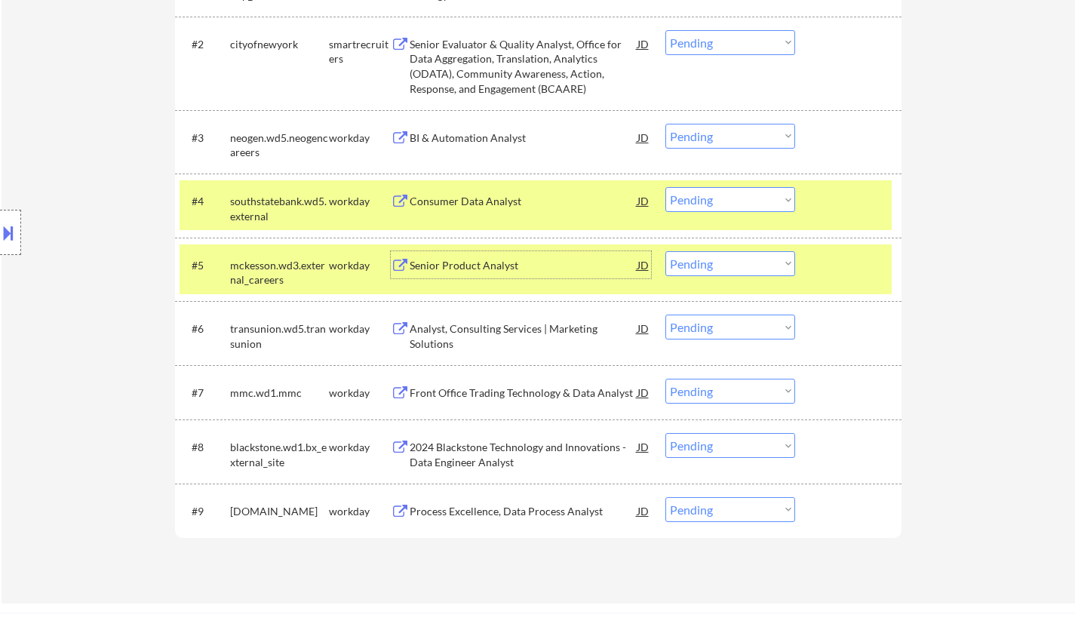
click at [733, 269] on select "Choose an option... Pending Applied Excluded (Questions) Excluded (Expired) Exc…" at bounding box center [731, 263] width 130 height 25
click at [666, 251] on select "Choose an option... Pending Applied Excluded (Questions) Excluded (Expired) Exc…" at bounding box center [731, 263] width 130 height 25
select select ""pending""
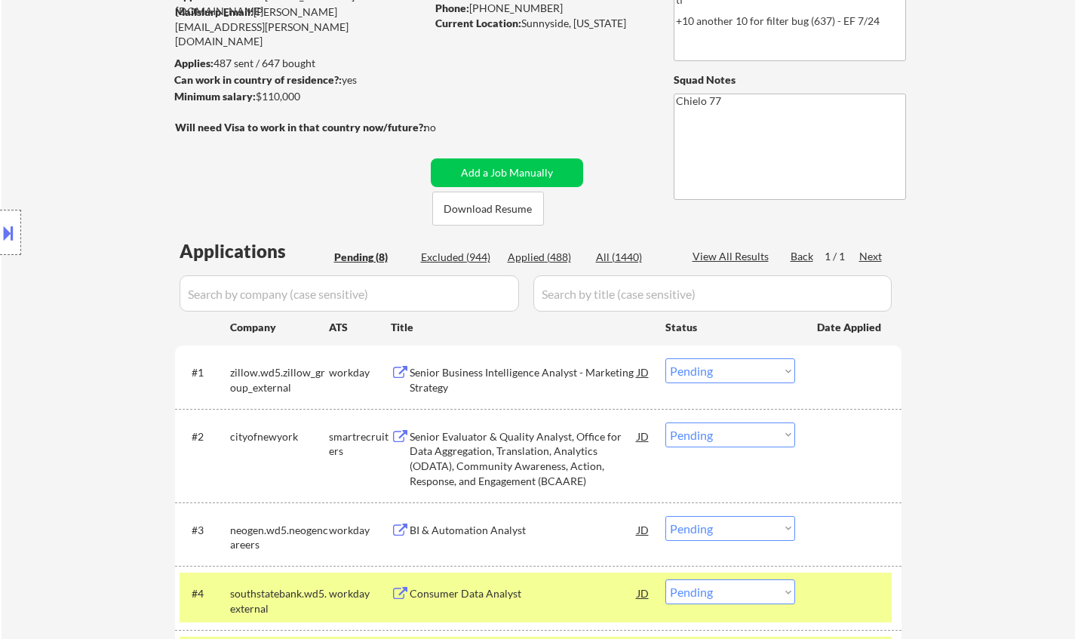
scroll to position [302, 0]
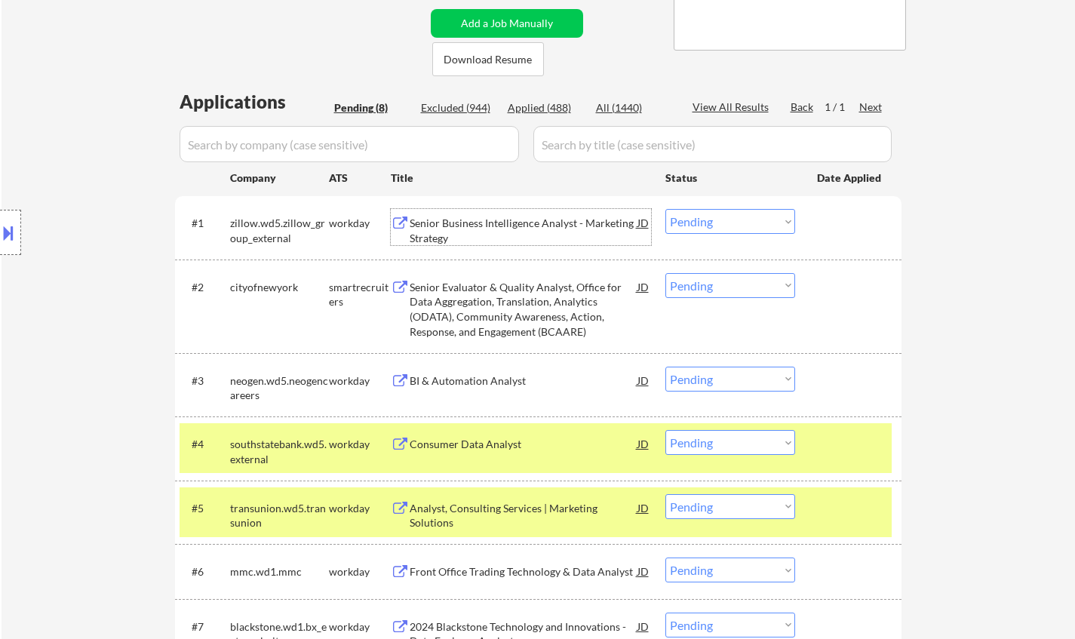
click at [488, 214] on div "Senior Business Intelligence Analyst - Marketing Strategy" at bounding box center [524, 227] width 228 height 36
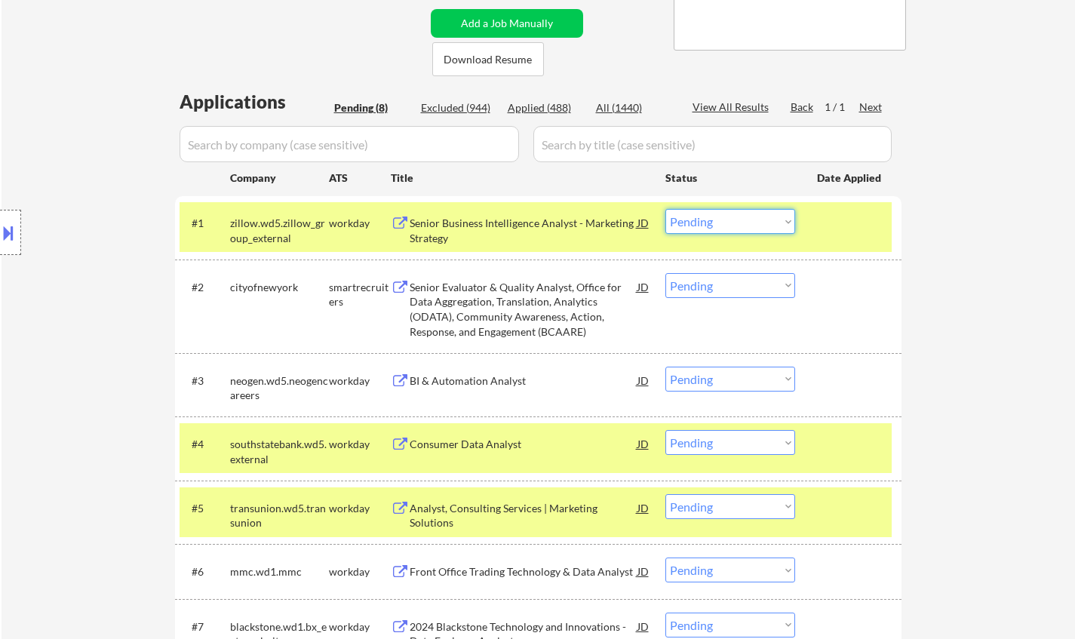
click at [716, 225] on select "Choose an option... Pending Applied Excluded (Questions) Excluded (Expired) Exc…" at bounding box center [731, 221] width 130 height 25
click at [666, 209] on select "Choose an option... Pending Applied Excluded (Questions) Excluded (Expired) Exc…" at bounding box center [731, 221] width 130 height 25
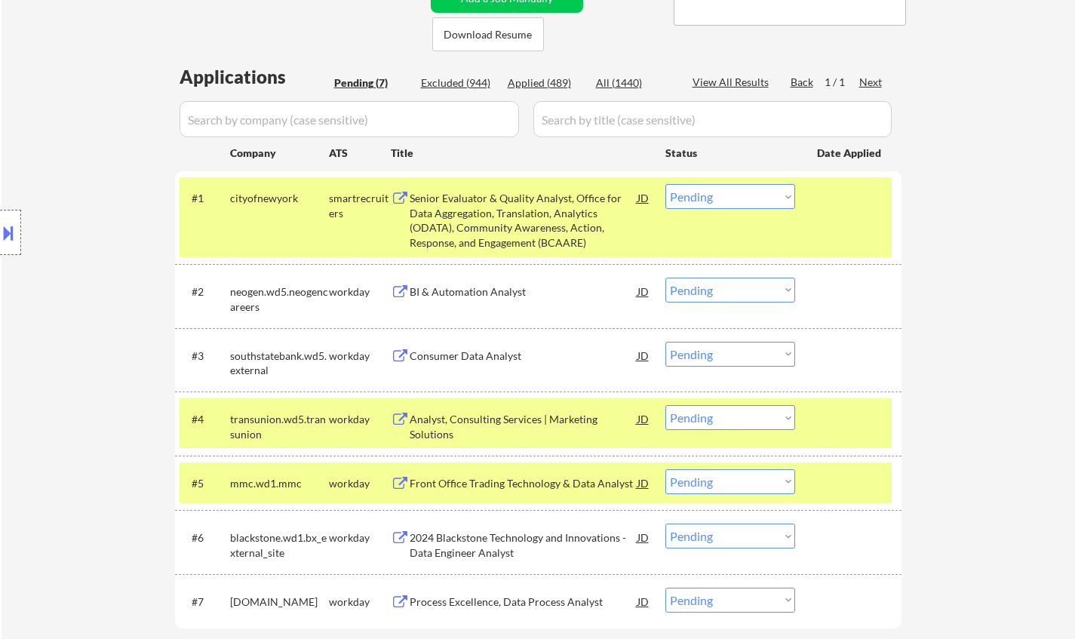
scroll to position [328, 0]
click at [568, 223] on div "Senior Evaluator & Quality Analyst, Office for Data Aggregation, Translation, A…" at bounding box center [524, 219] width 228 height 59
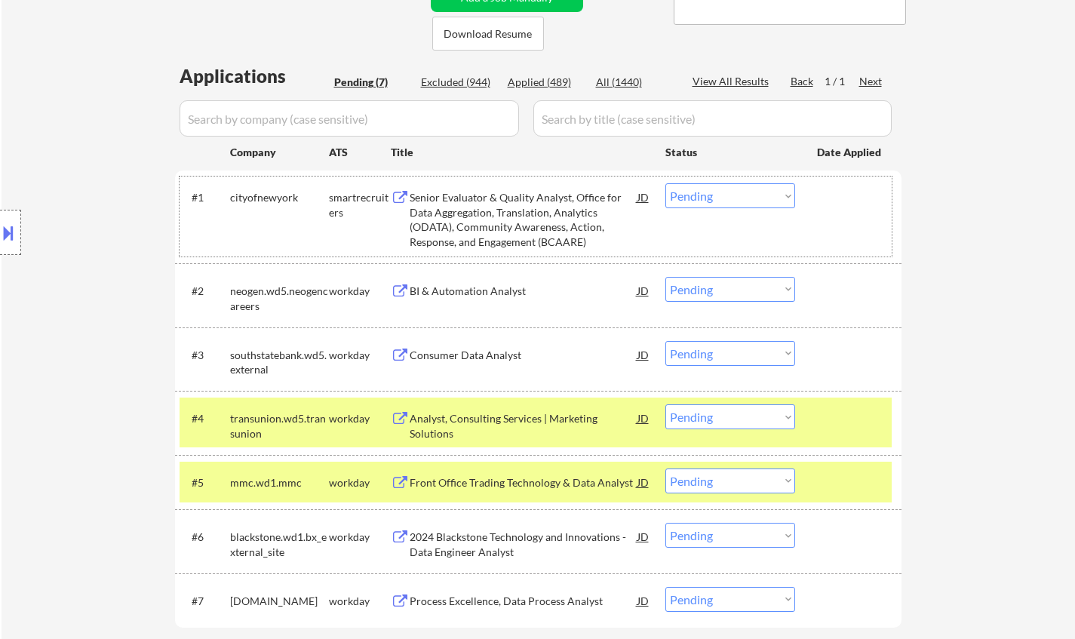
click at [758, 183] on div "#1 cityofnewyork smartrecruiters Senior Evaluator & Quality Analyst, Office for…" at bounding box center [536, 216] width 712 height 79
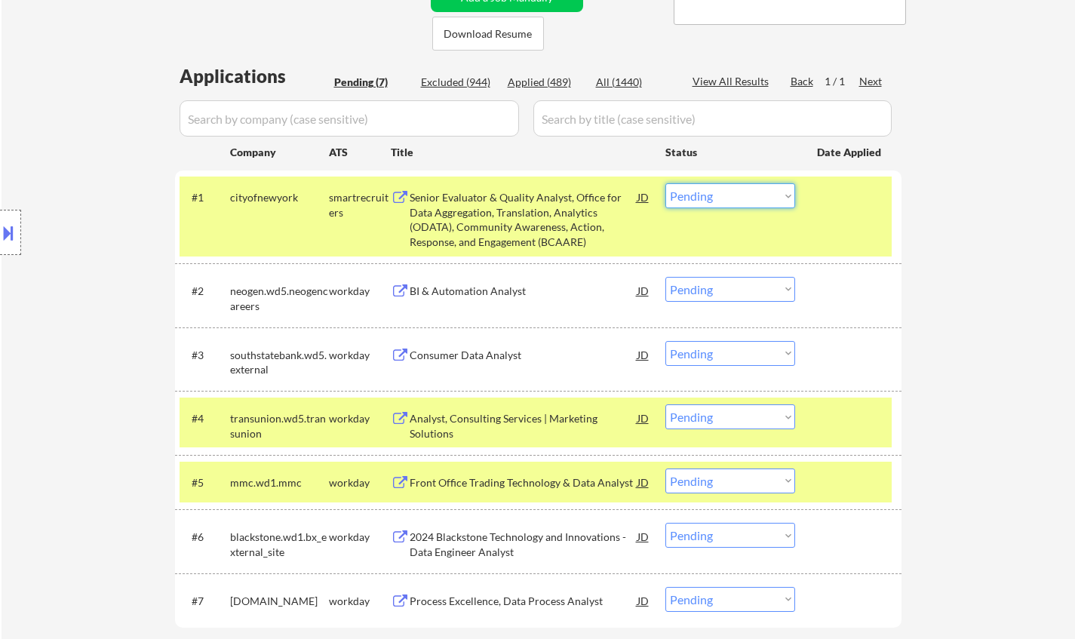
click at [737, 195] on select "Choose an option... Pending Applied Excluded (Questions) Excluded (Expired) Exc…" at bounding box center [731, 195] width 130 height 25
click at [666, 183] on select "Choose an option... Pending Applied Excluded (Questions) Excluded (Expired) Exc…" at bounding box center [731, 195] width 130 height 25
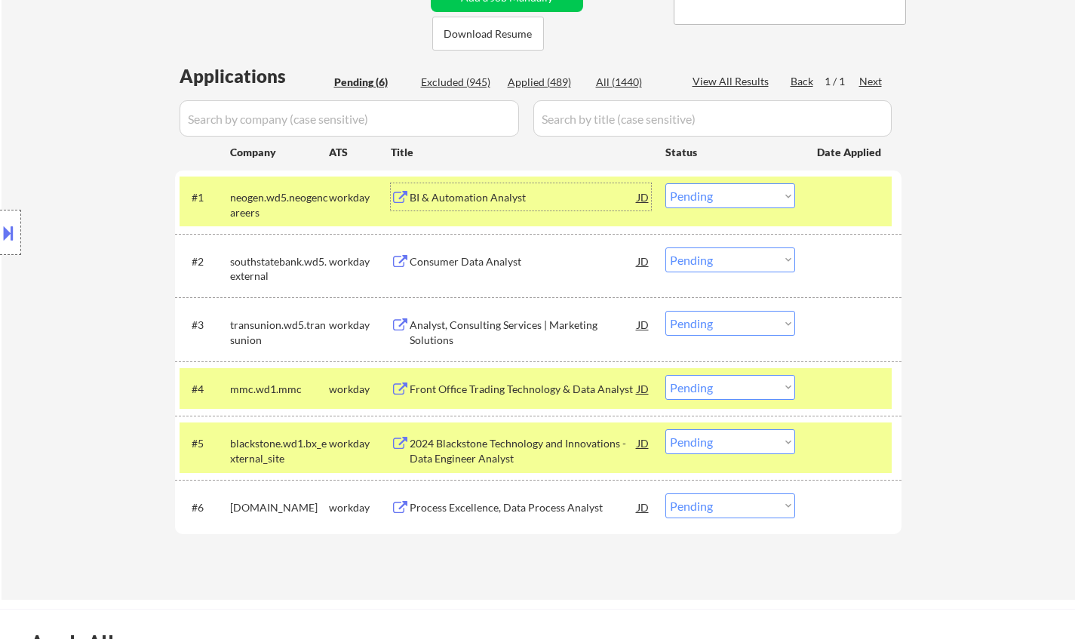
click at [472, 200] on div "BI & Automation Analyst" at bounding box center [524, 197] width 228 height 15
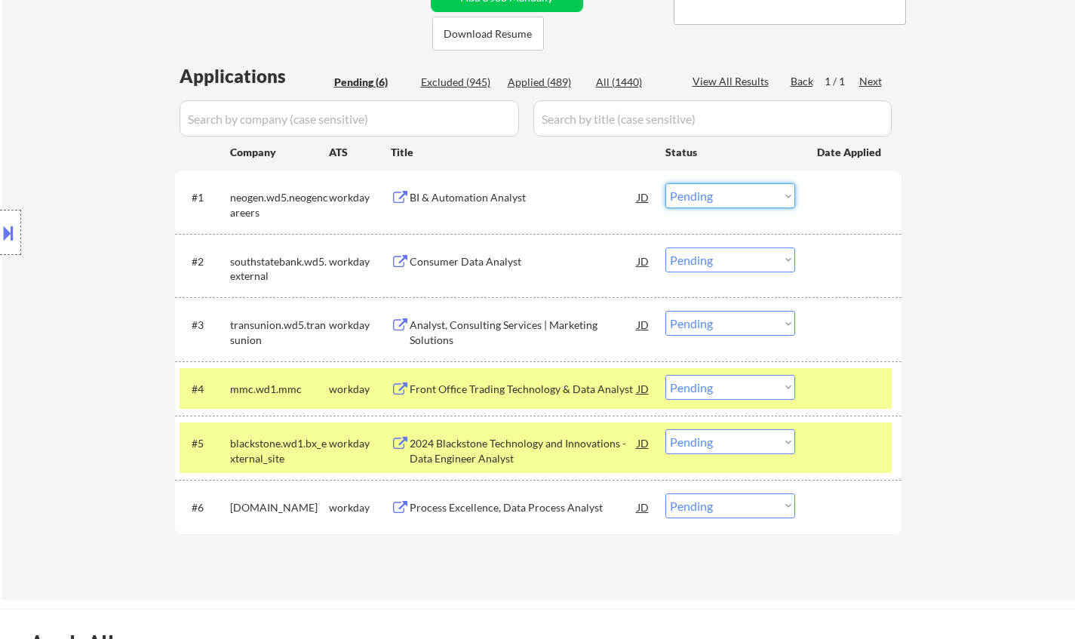
drag, startPoint x: 707, startPoint y: 189, endPoint x: 721, endPoint y: 208, distance: 23.2
click at [707, 188] on select "Choose an option... Pending Applied Excluded (Questions) Excluded (Expired) Exc…" at bounding box center [731, 195] width 130 height 25
click at [666, 183] on select "Choose an option... Pending Applied Excluded (Questions) Excluded (Expired) Exc…" at bounding box center [731, 195] width 130 height 25
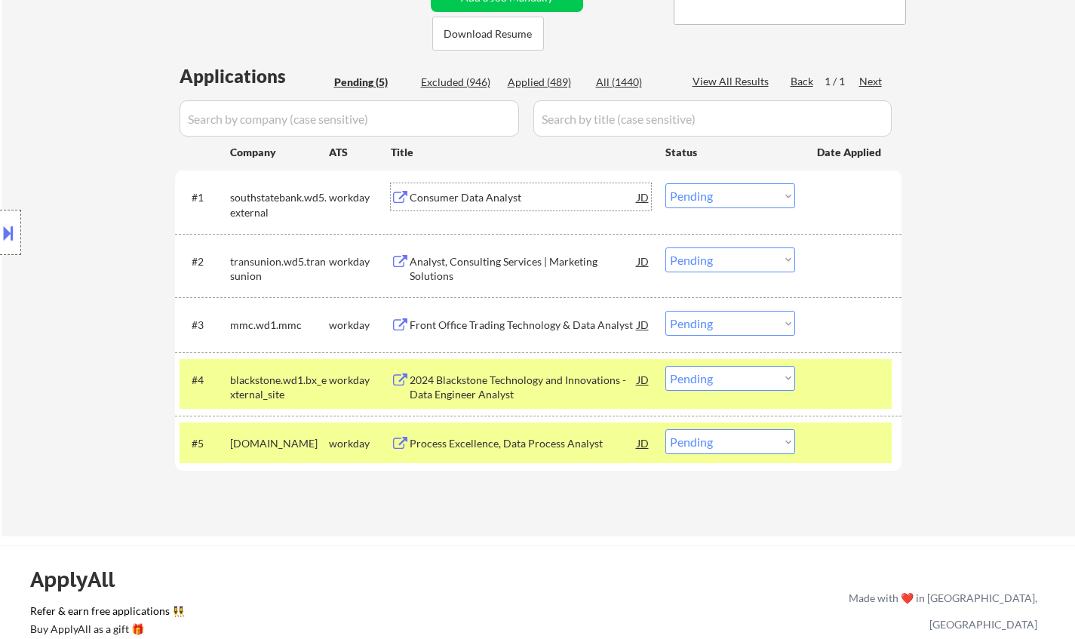
click at [473, 195] on div "Consumer Data Analyst" at bounding box center [524, 197] width 228 height 15
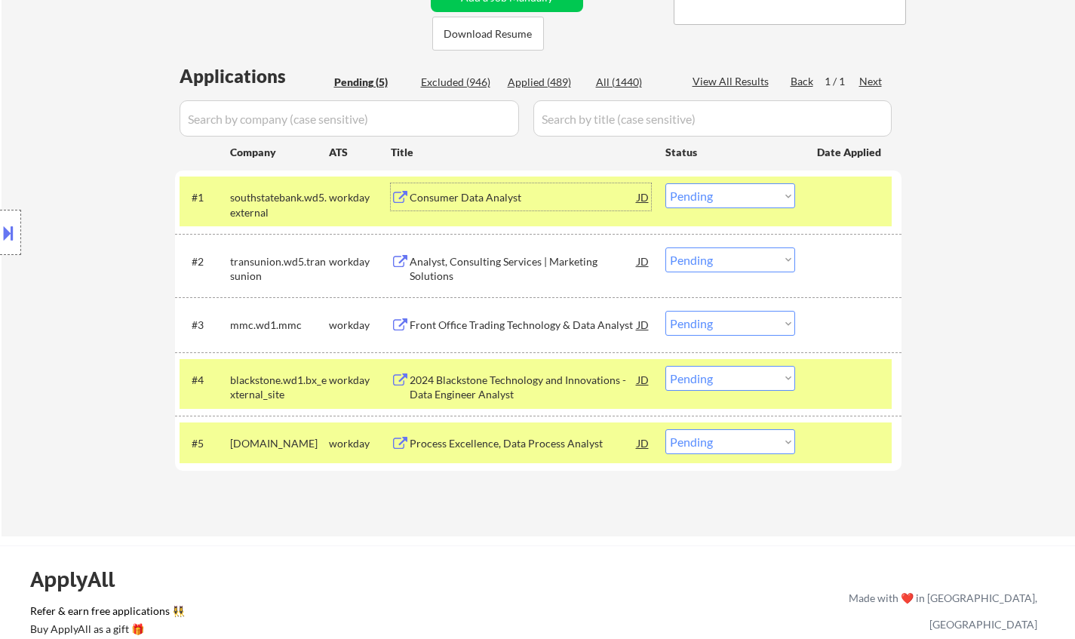
click at [719, 200] on select "Choose an option... Pending Applied Excluded (Questions) Excluded (Expired) Exc…" at bounding box center [731, 195] width 130 height 25
click at [666, 183] on select "Choose an option... Pending Applied Excluded (Questions) Excluded (Expired) Exc…" at bounding box center [731, 195] width 130 height 25
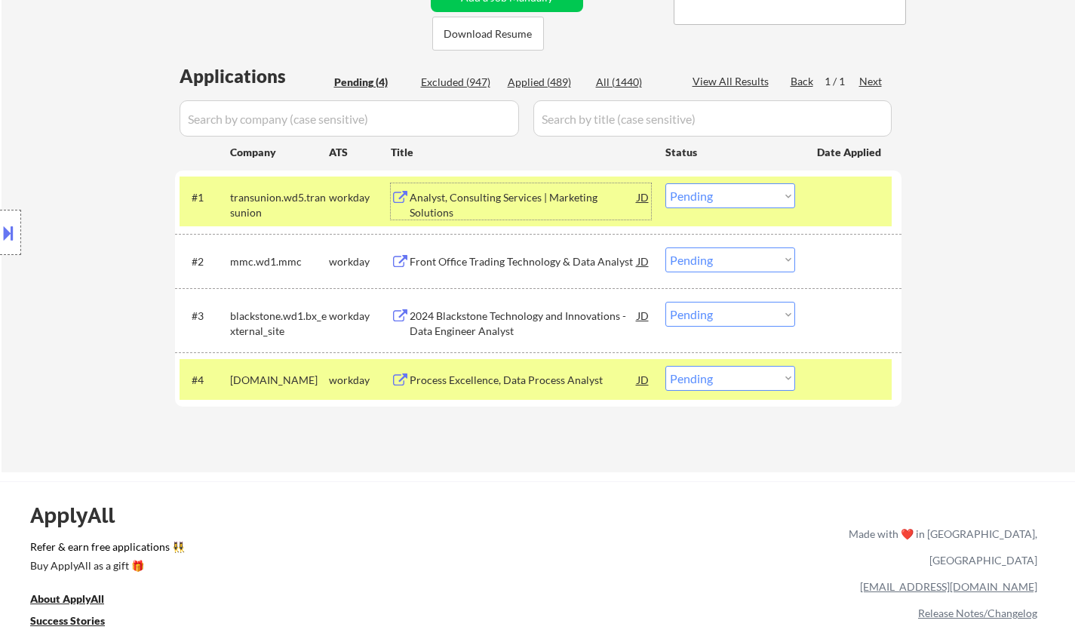
click at [487, 192] on div "Analyst, Consulting Services | Marketing Solutions" at bounding box center [524, 204] width 228 height 29
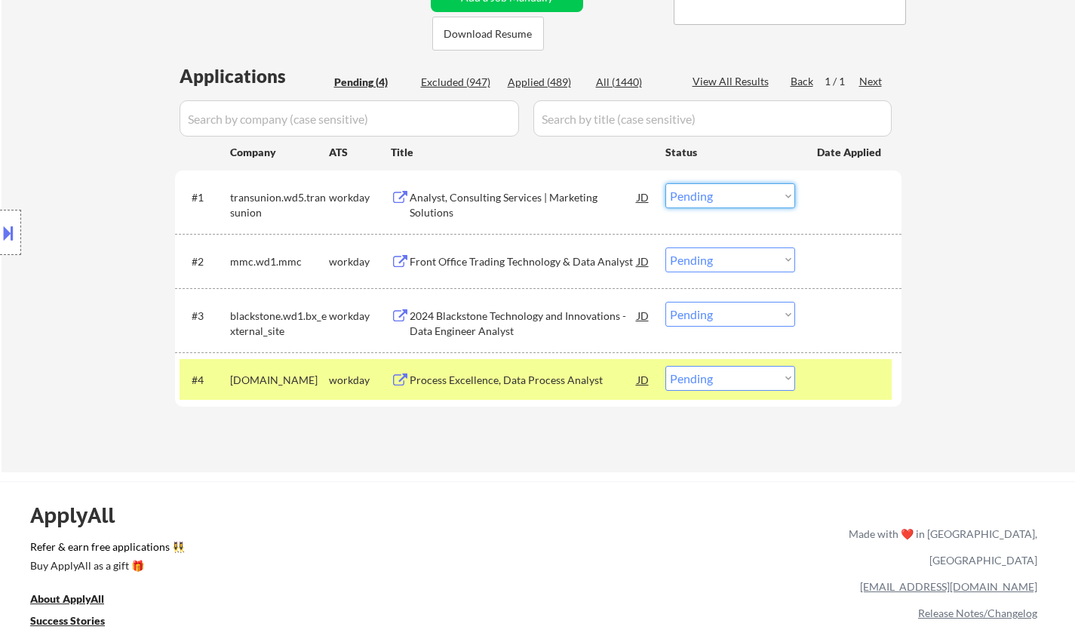
drag, startPoint x: 714, startPoint y: 193, endPoint x: 727, endPoint y: 205, distance: 17.7
click at [720, 197] on select "Choose an option... Pending Applied Excluded (Questions) Excluded (Expired) Exc…" at bounding box center [731, 195] width 130 height 25
click at [721, 200] on select "Choose an option... Pending Applied Excluded (Questions) Excluded (Expired) Exc…" at bounding box center [731, 195] width 130 height 25
click at [666, 183] on select "Choose an option... Pending Applied Excluded (Questions) Excluded (Expired) Exc…" at bounding box center [731, 195] width 130 height 25
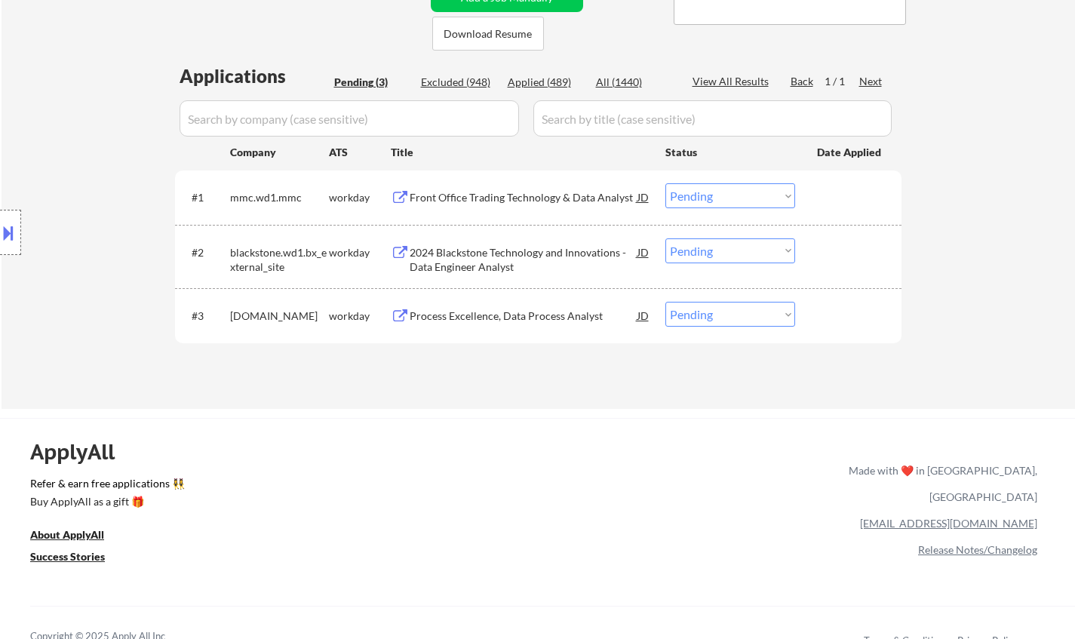
click at [460, 192] on div "Front Office Trading Technology & Data Analyst" at bounding box center [524, 197] width 228 height 15
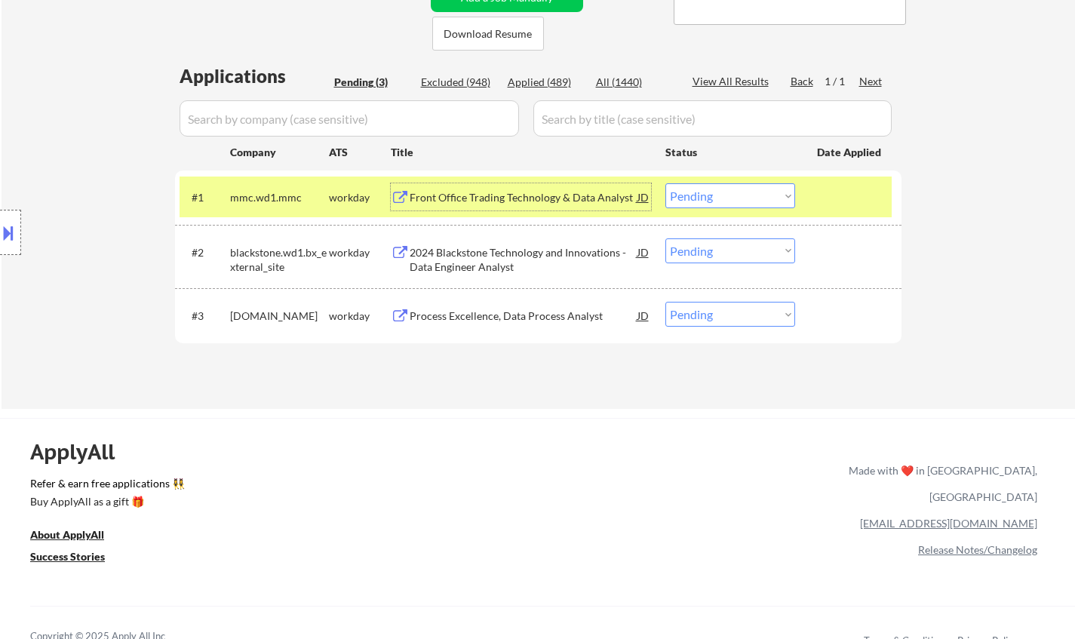
drag, startPoint x: 702, startPoint y: 190, endPoint x: 706, endPoint y: 207, distance: 17.0
click at [702, 195] on select "Choose an option... Pending Applied Excluded (Questions) Excluded (Expired) Exc…" at bounding box center [731, 195] width 130 height 25
click at [666, 183] on select "Choose an option... Pending Applied Excluded (Questions) Excluded (Expired) Exc…" at bounding box center [731, 195] width 130 height 25
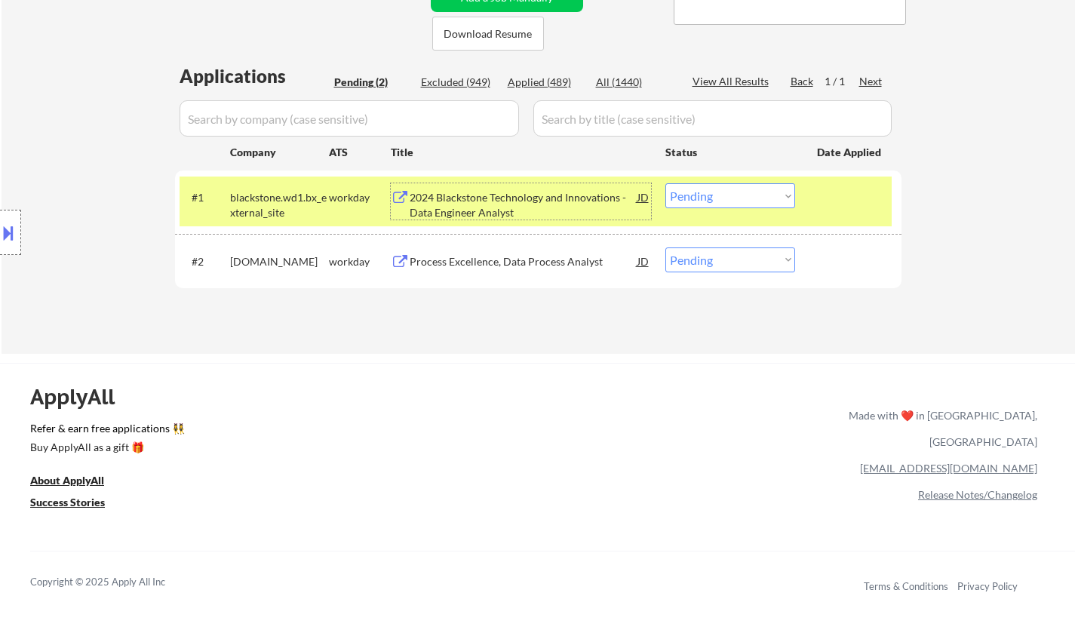
click at [505, 184] on div "2024 Blackstone Technology and Innovations - Data Engineer Analyst" at bounding box center [524, 201] width 228 height 36
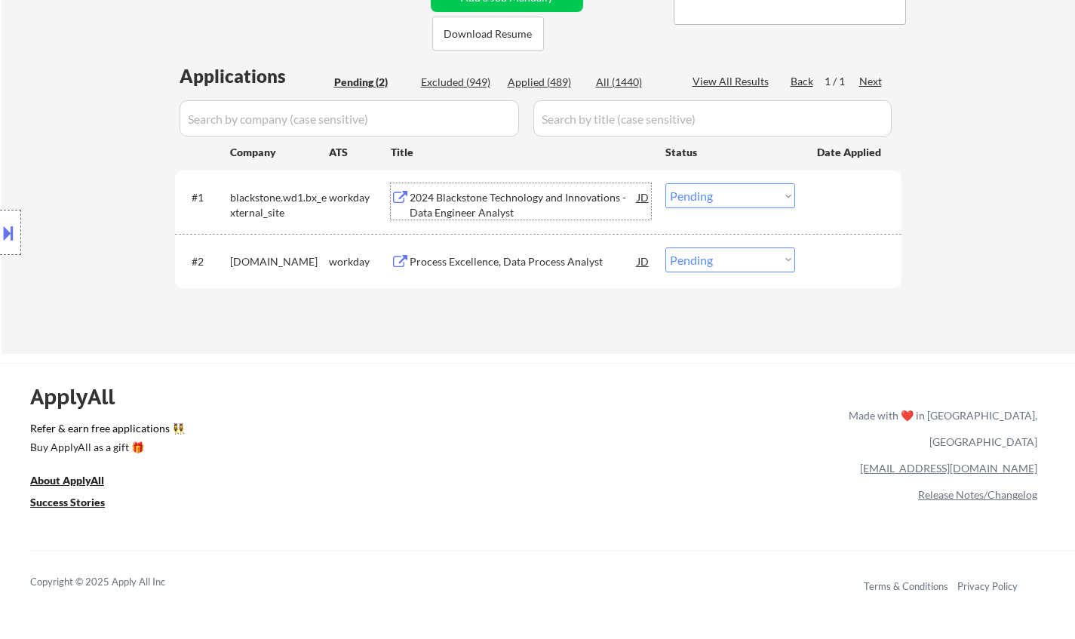
drag, startPoint x: 714, startPoint y: 198, endPoint x: 717, endPoint y: 205, distance: 8.1
click at [714, 198] on select "Choose an option... Pending Applied Excluded (Questions) Excluded (Expired) Exc…" at bounding box center [731, 195] width 130 height 25
click at [666, 183] on select "Choose an option... Pending Applied Excluded (Questions) Excluded (Expired) Exc…" at bounding box center [731, 195] width 130 height 25
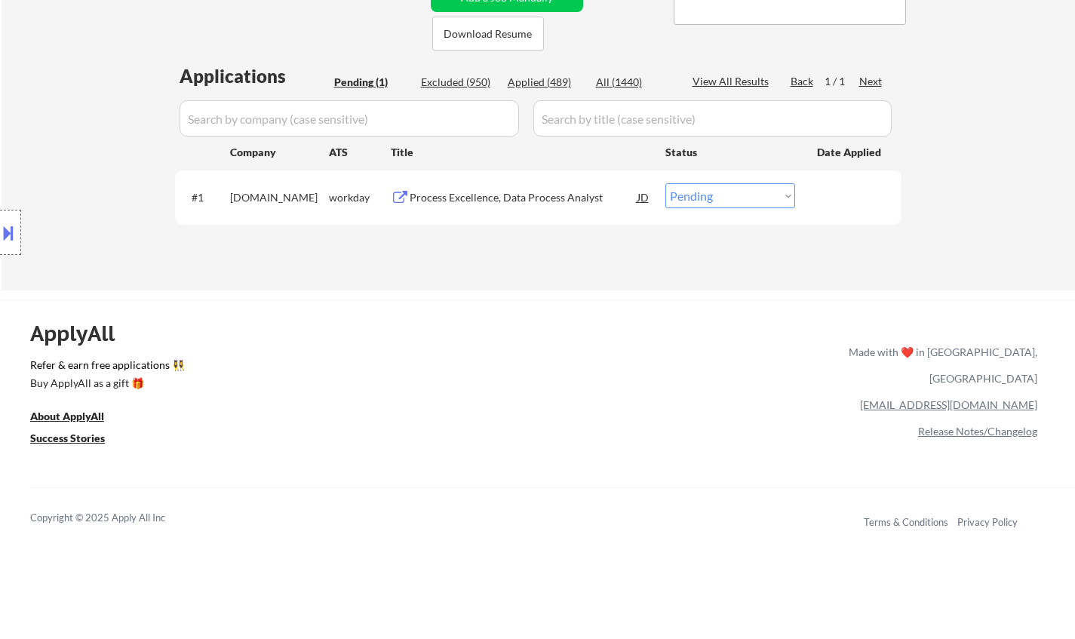
click at [475, 204] on div "Process Excellence, Data Process Analyst" at bounding box center [524, 197] width 228 height 15
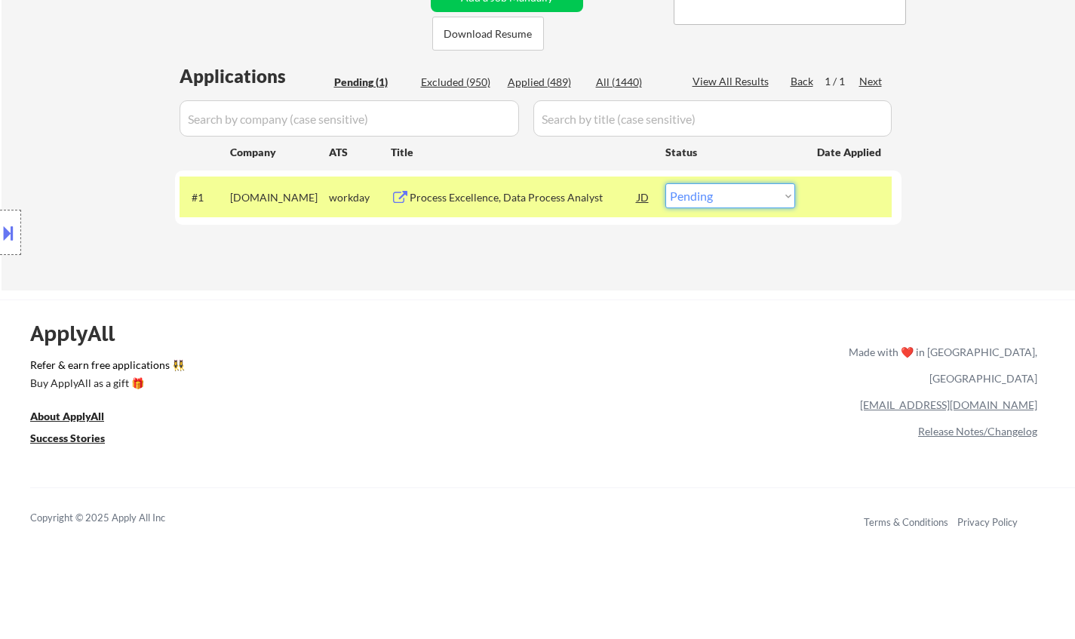
click at [695, 199] on select "Choose an option... Pending Applied Excluded (Questions) Excluded (Expired) Exc…" at bounding box center [731, 195] width 130 height 25
select select ""excluded__bad_match_""
click at [666, 183] on select "Choose an option... Pending Applied Excluded (Questions) Excluded (Expired) Exc…" at bounding box center [731, 195] width 130 height 25
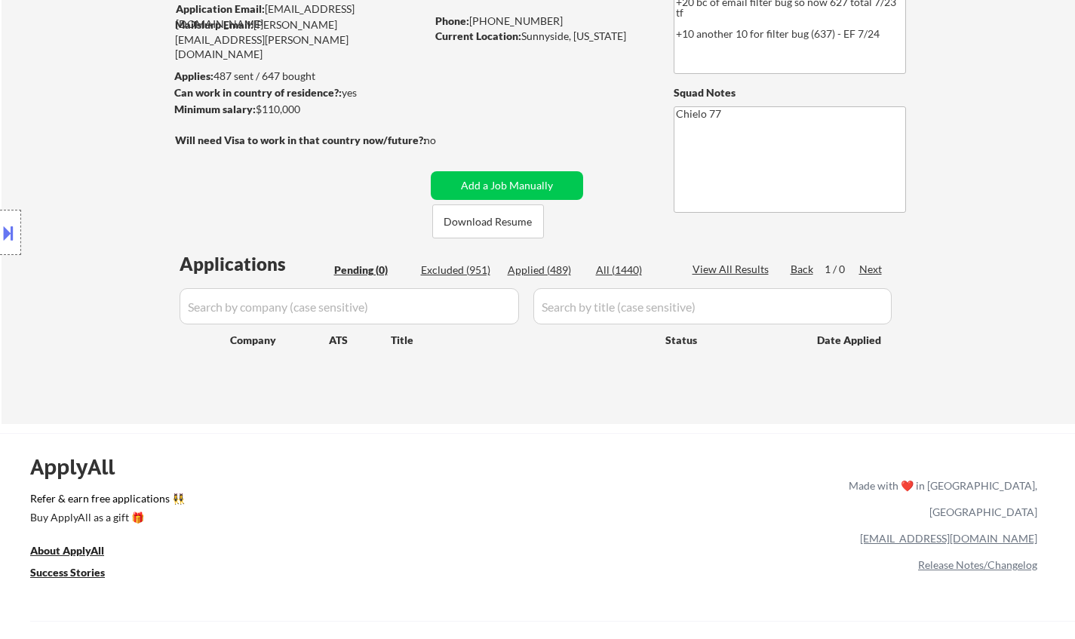
scroll to position [101, 0]
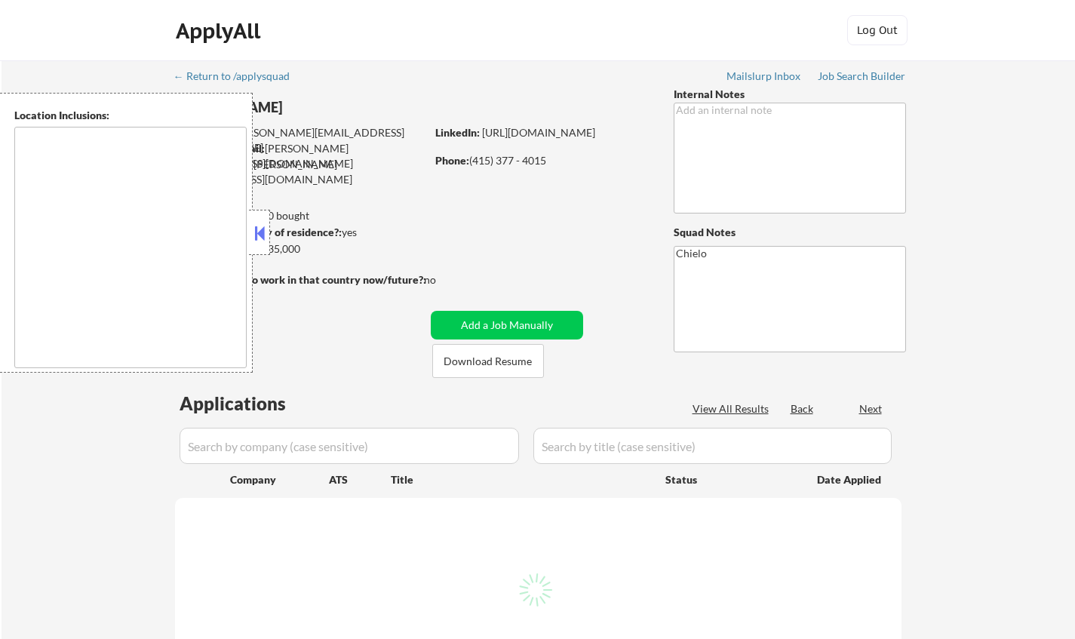
type textarea "[GEOGRAPHIC_DATA], [GEOGRAPHIC_DATA] [GEOGRAPHIC_DATA], [GEOGRAPHIC_DATA] [GEOG…"
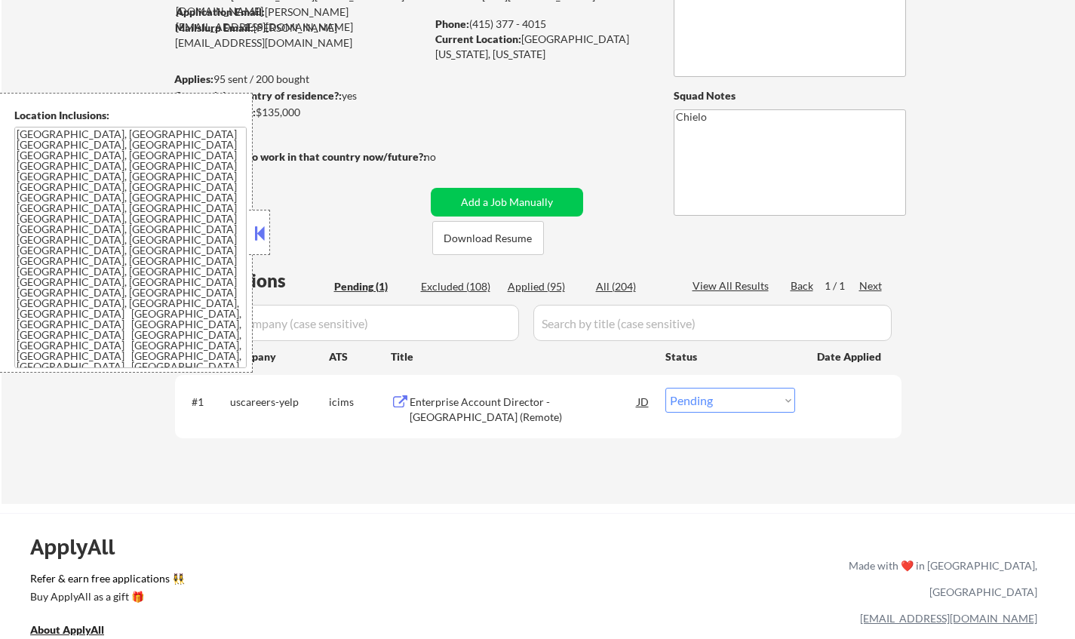
scroll to position [151, 0]
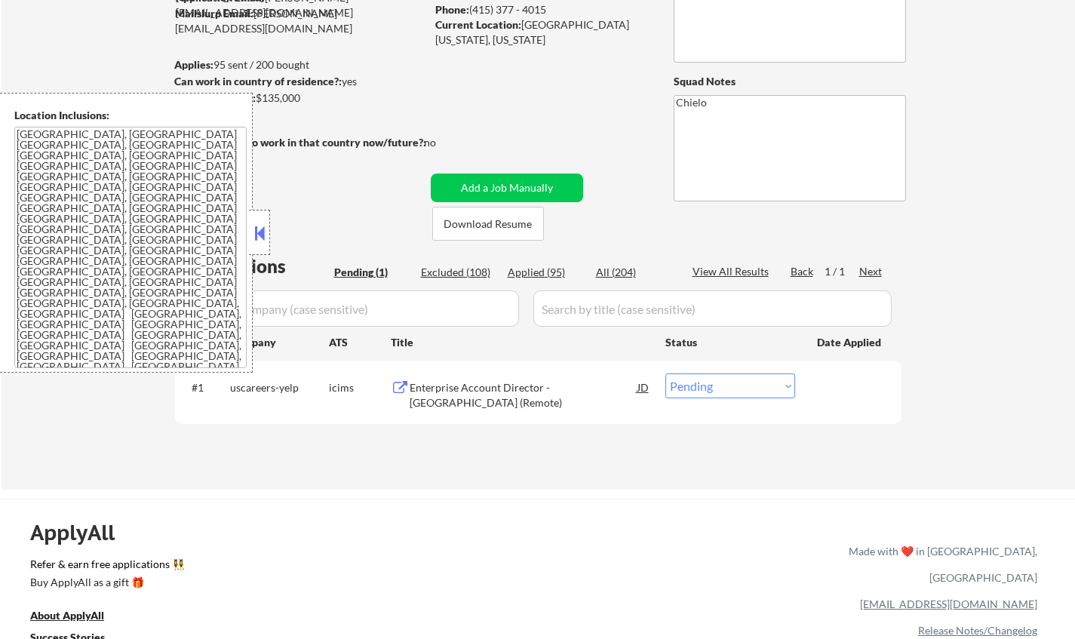
click at [263, 230] on button at bounding box center [259, 233] width 17 height 23
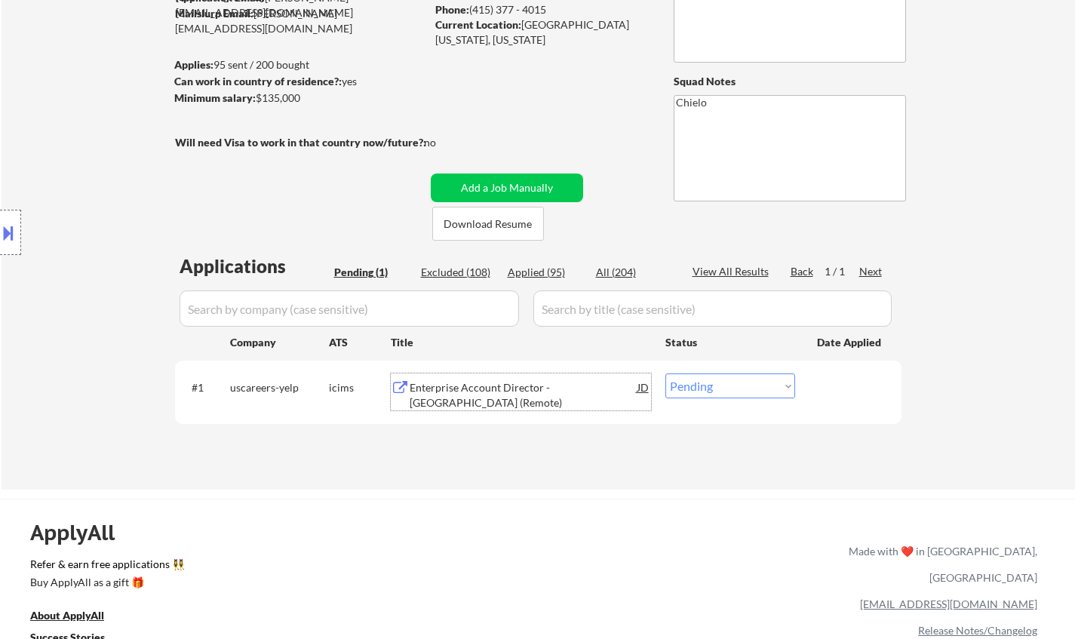
click at [484, 395] on div "Enterprise Account Director - West Region (Remote)" at bounding box center [524, 394] width 228 height 29
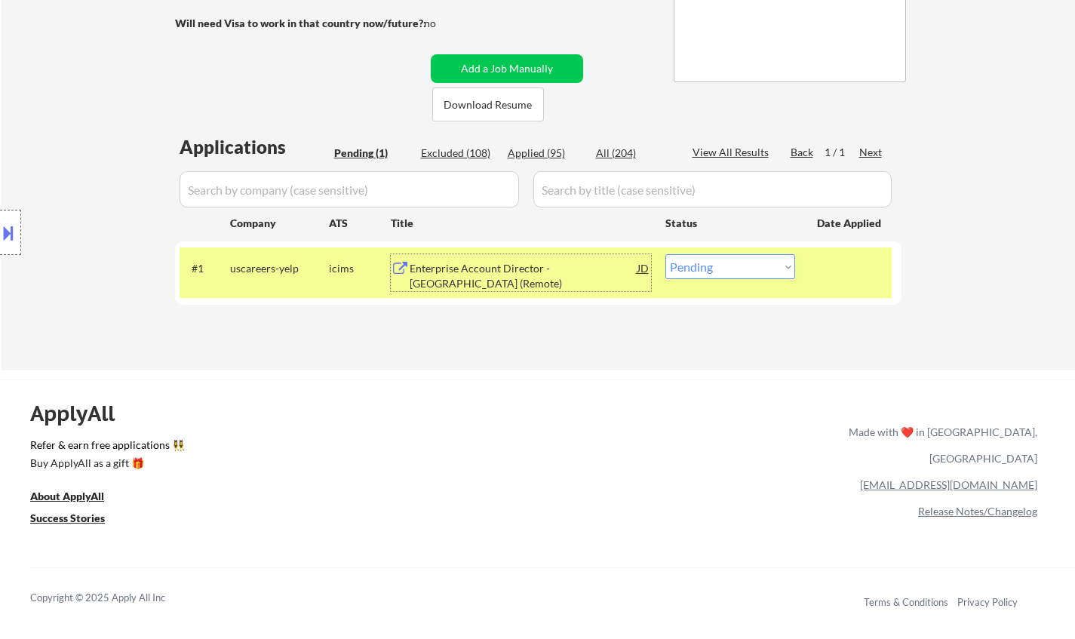
scroll to position [377, 0]
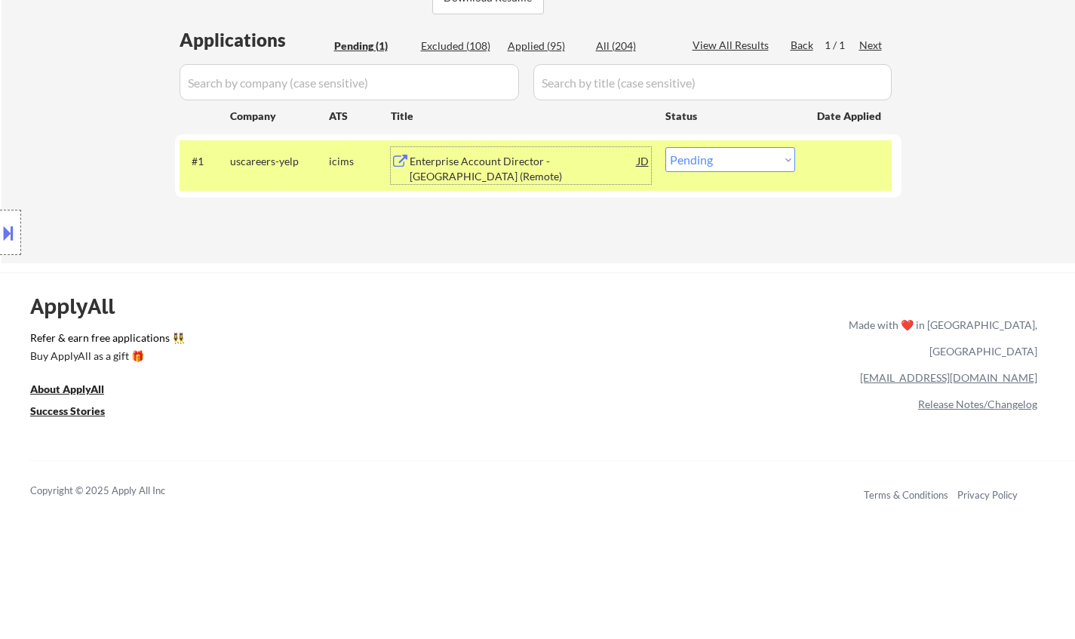
click at [707, 154] on select "Choose an option... Pending Applied Excluded (Questions) Excluded (Expired) Exc…" at bounding box center [731, 159] width 130 height 25
select select ""applied""
click at [666, 147] on select "Choose an option... Pending Applied Excluded (Questions) Excluded (Expired) Exc…" at bounding box center [731, 159] width 130 height 25
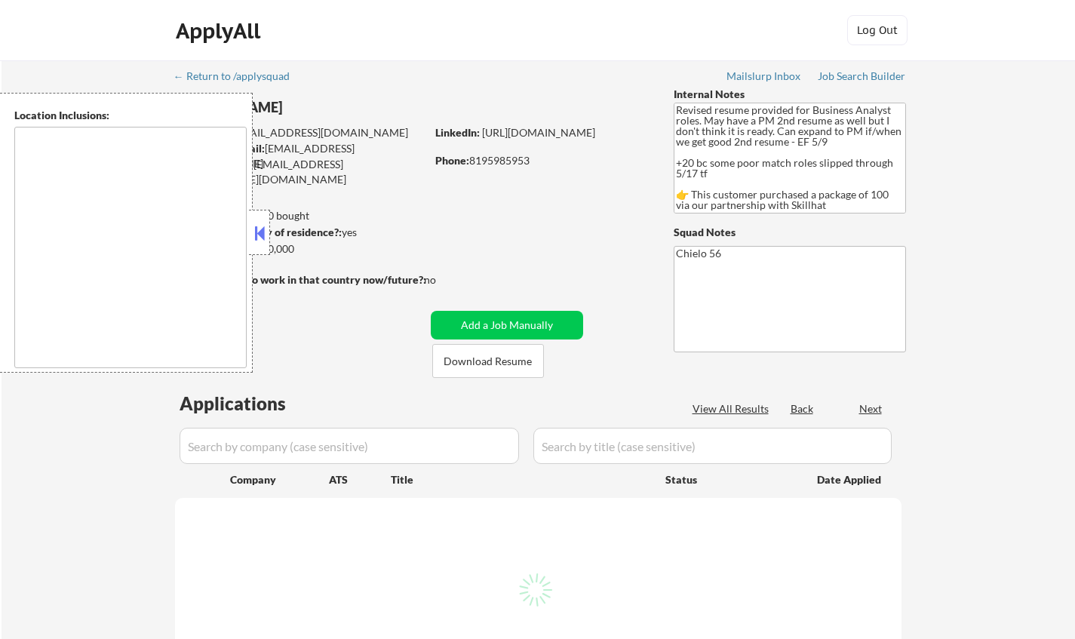
type textarea "Ottawa, ON Gatineau, QC Nepean, ON Kanata, ON Orleans, ON Gloucester, ON Stitts…"
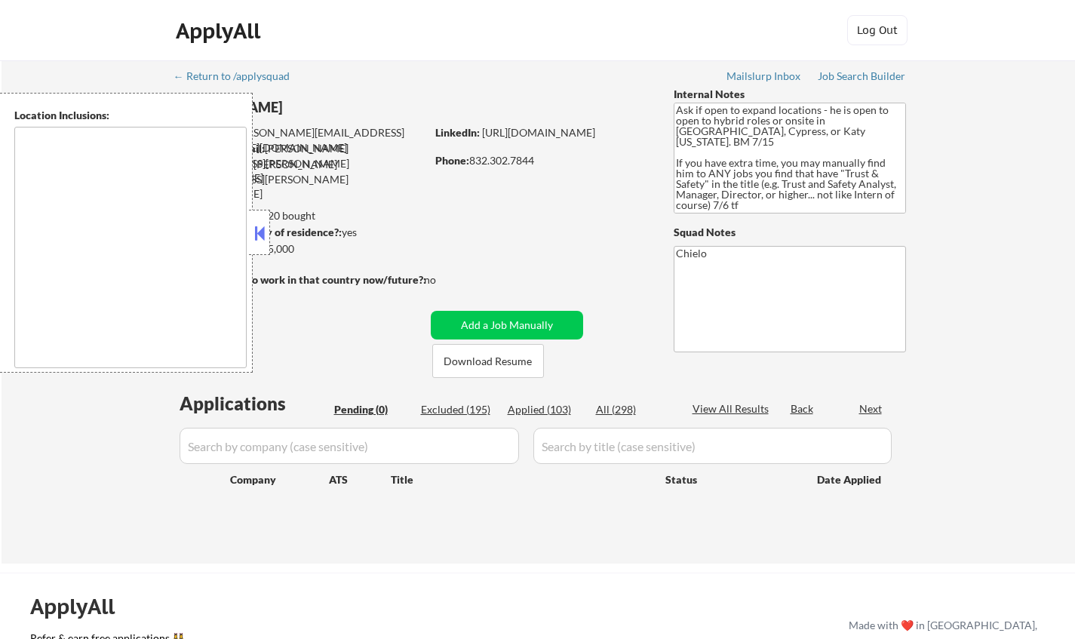
type textarea "Cypress, TX Jersey Village, TX Tomball, TX Katy, TX Spring, TX The Woodlands, T…"
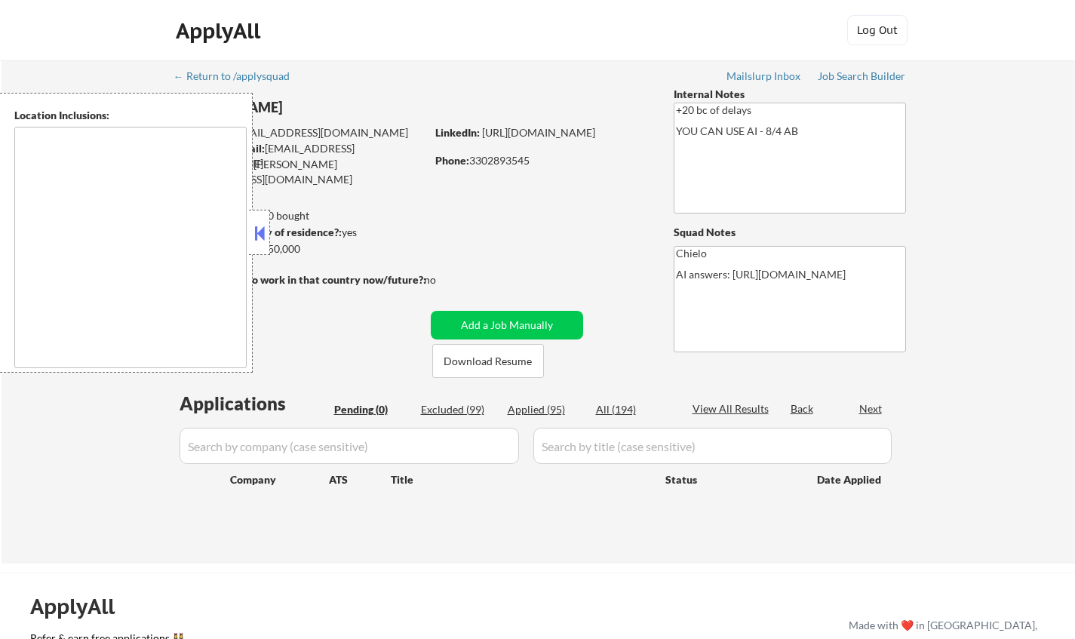
type textarea "remote"
type textarea "Kansas City, MO North Kansas City, MO Westwood, KS Mission Woods, KS Roeland Pa…"
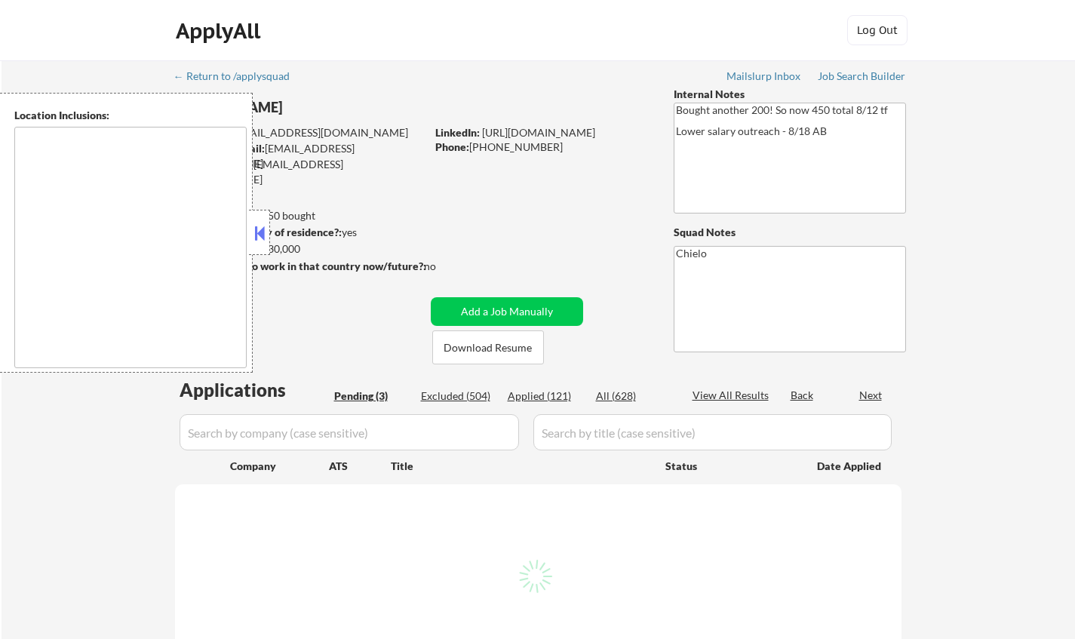
select select ""pending""
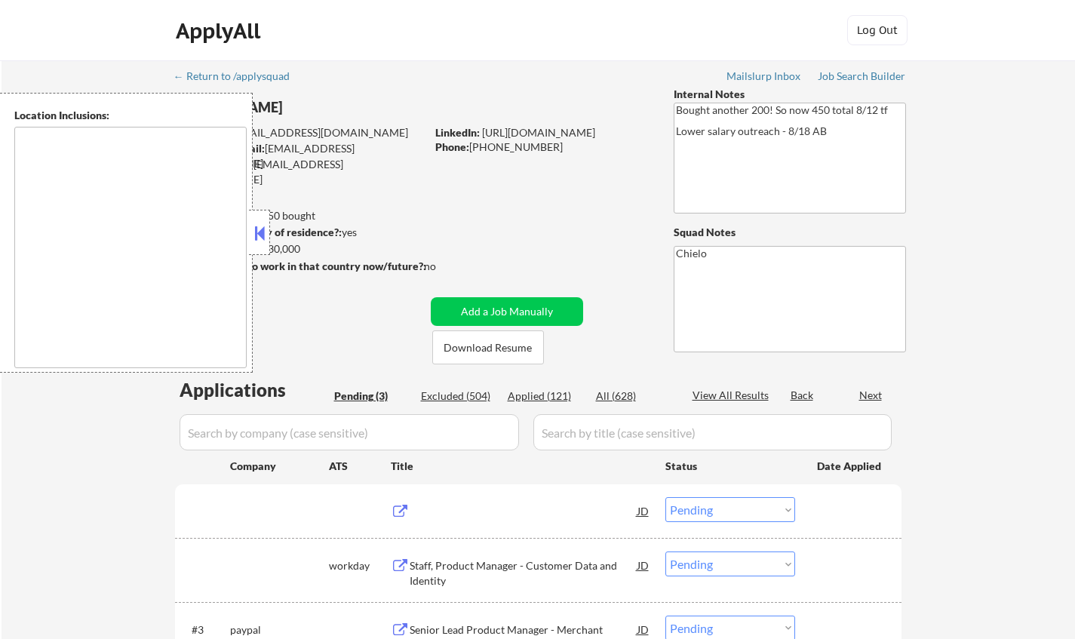
type textarea "[GEOGRAPHIC_DATA], [GEOGRAPHIC_DATA] [GEOGRAPHIC_DATA], [GEOGRAPHIC_DATA] [GEOG…"
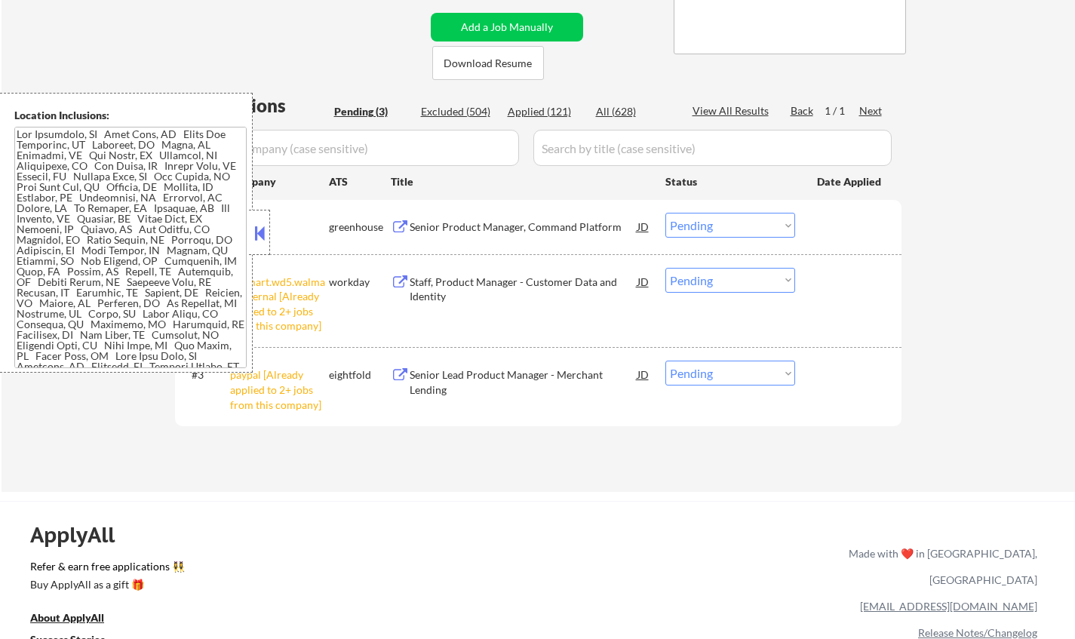
scroll to position [302, 0]
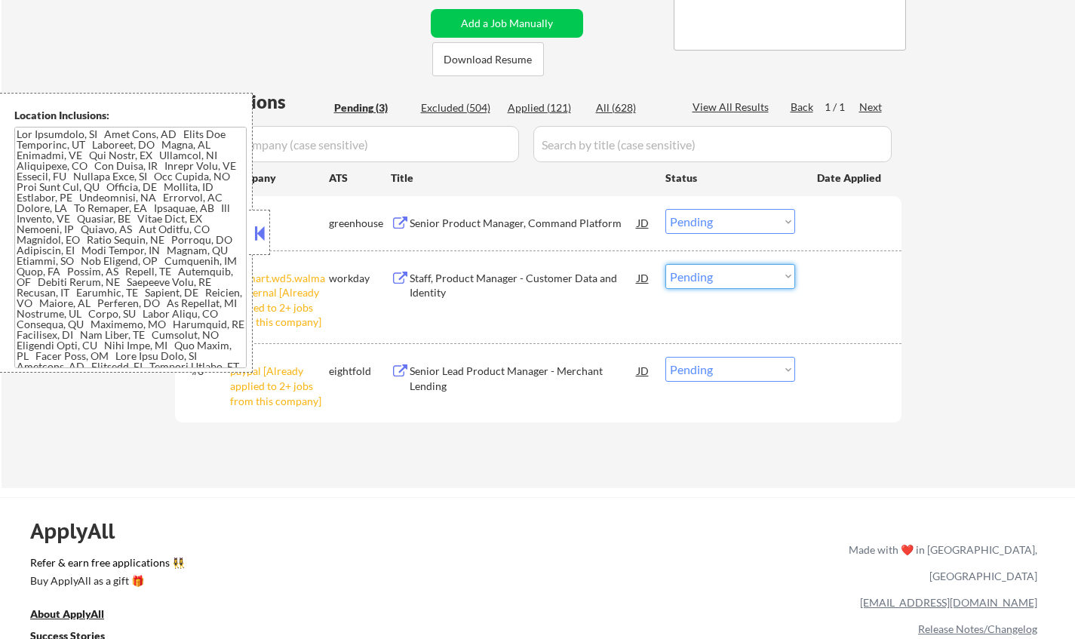
drag, startPoint x: 750, startPoint y: 273, endPoint x: 752, endPoint y: 285, distance: 12.3
click at [750, 275] on select "Choose an option... Pending Applied Excluded (Questions) Excluded (Expired) Exc…" at bounding box center [731, 276] width 130 height 25
select select ""excluded__other_""
click at [666, 264] on select "Choose an option... Pending Applied Excluded (Questions) Excluded (Expired) Exc…" at bounding box center [731, 276] width 130 height 25
drag, startPoint x: 749, startPoint y: 365, endPoint x: 751, endPoint y: 374, distance: 9.2
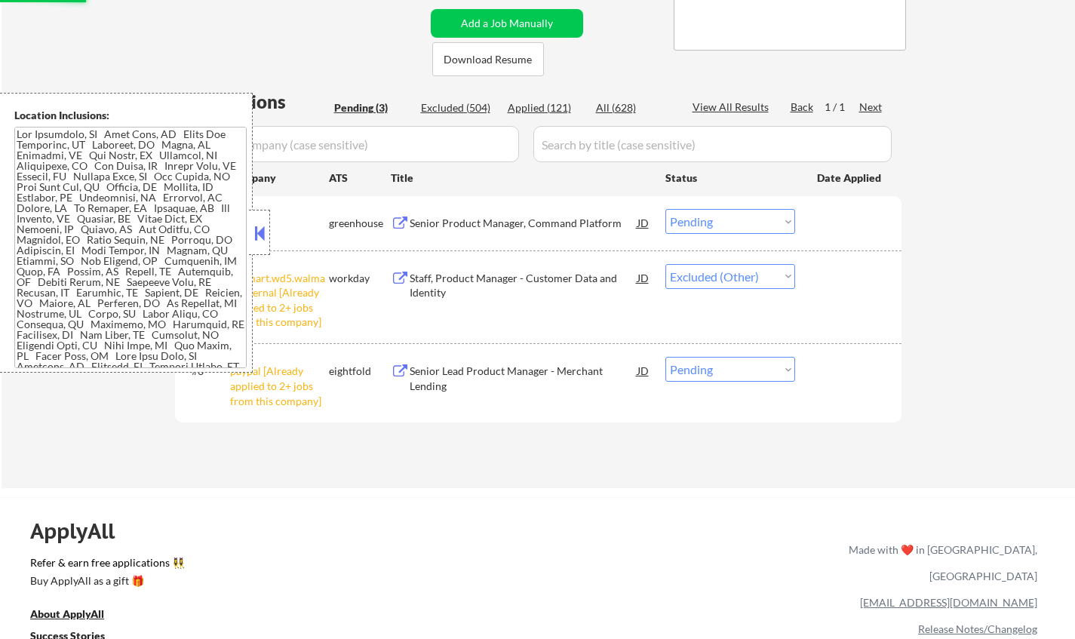
click at [749, 365] on select "Choose an option... Pending Applied Excluded (Questions) Excluded (Expired) Exc…" at bounding box center [731, 369] width 130 height 25
select select ""excluded__other_""
click at [666, 357] on select "Choose an option... Pending Applied Excluded (Questions) Excluded (Expired) Exc…" at bounding box center [731, 369] width 130 height 25
select select ""pending""
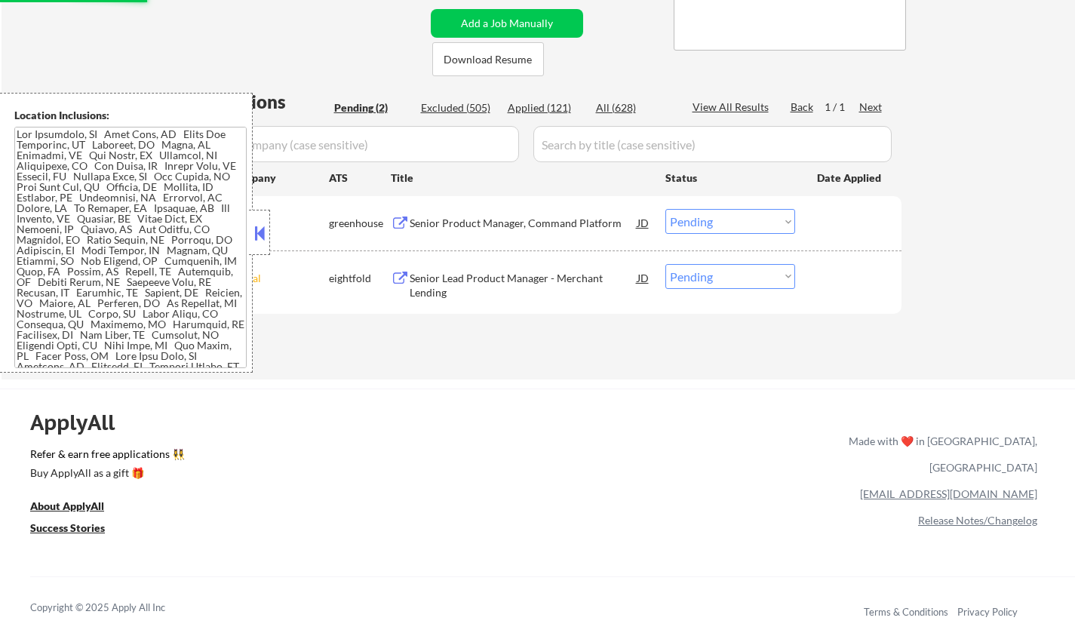
drag, startPoint x: 254, startPoint y: 239, endPoint x: 272, endPoint y: 244, distance: 19.4
click at [254, 239] on button at bounding box center [259, 233] width 17 height 23
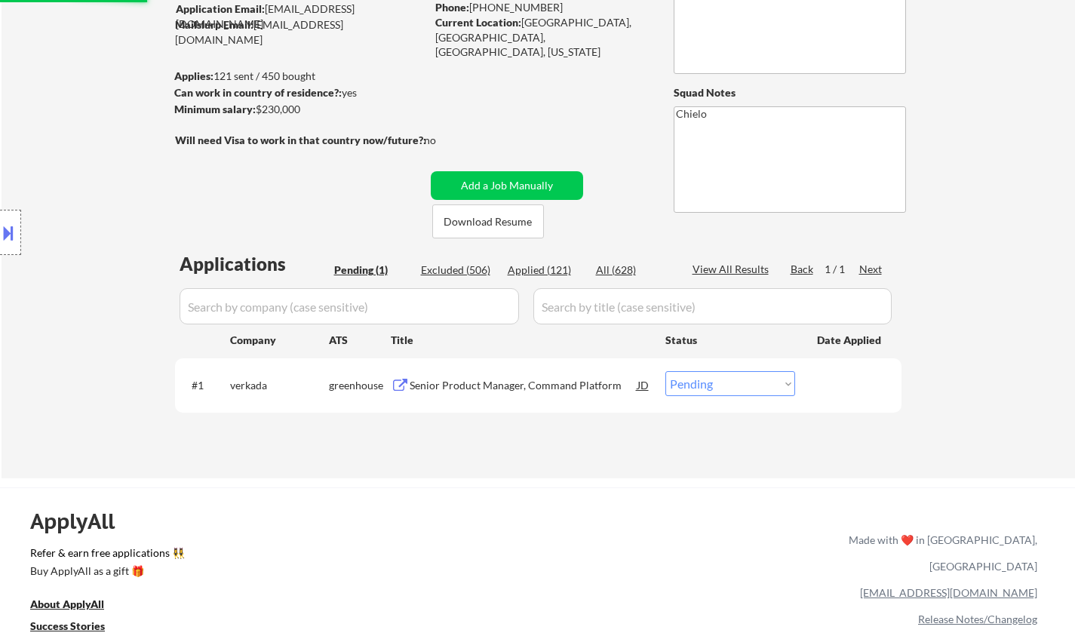
scroll to position [0, 0]
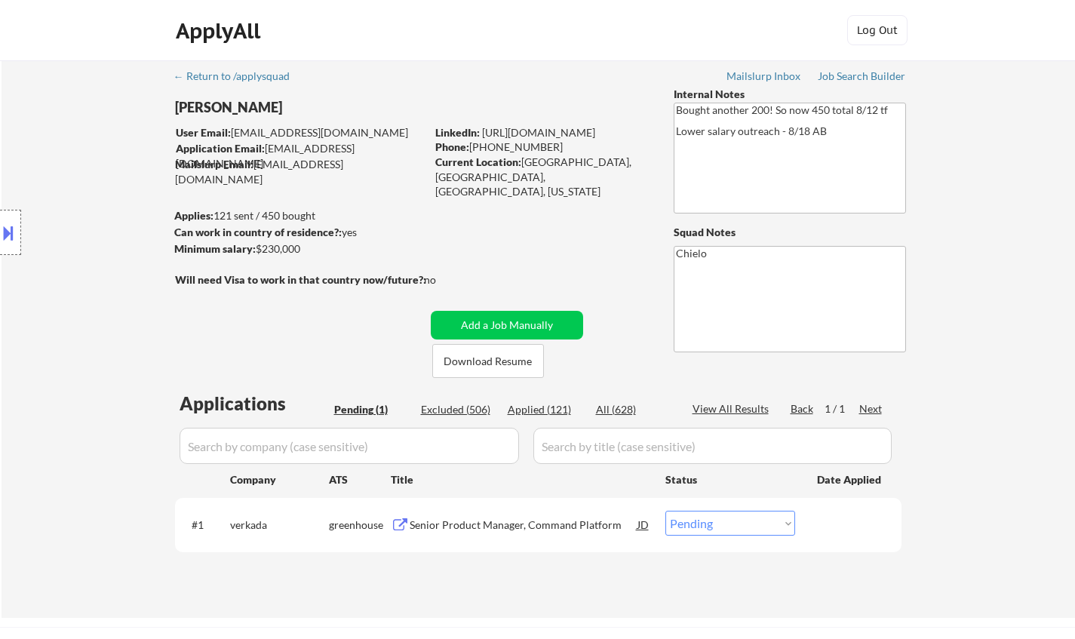
click at [463, 522] on div "Senior Product Manager, Command Platform" at bounding box center [524, 525] width 228 height 15
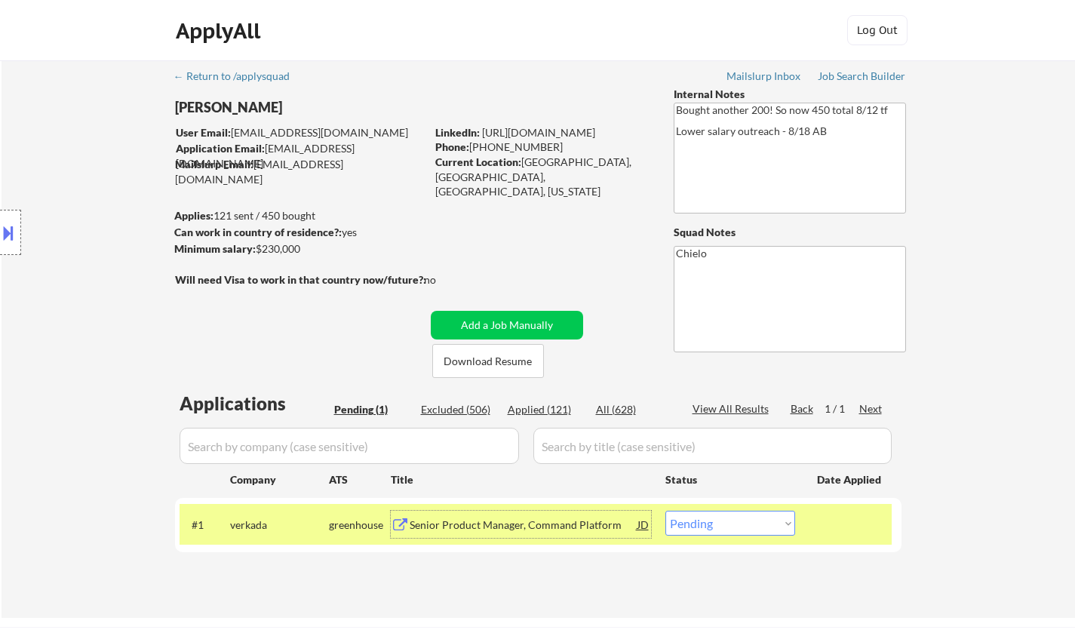
click at [749, 521] on select "Choose an option... Pending Applied Excluded (Questions) Excluded (Expired) Exc…" at bounding box center [731, 523] width 130 height 25
select select ""excluded__salary_""
click at [666, 511] on select "Choose an option... Pending Applied Excluded (Questions) Excluded (Expired) Exc…" at bounding box center [731, 523] width 130 height 25
